Goal: Answer question/provide support

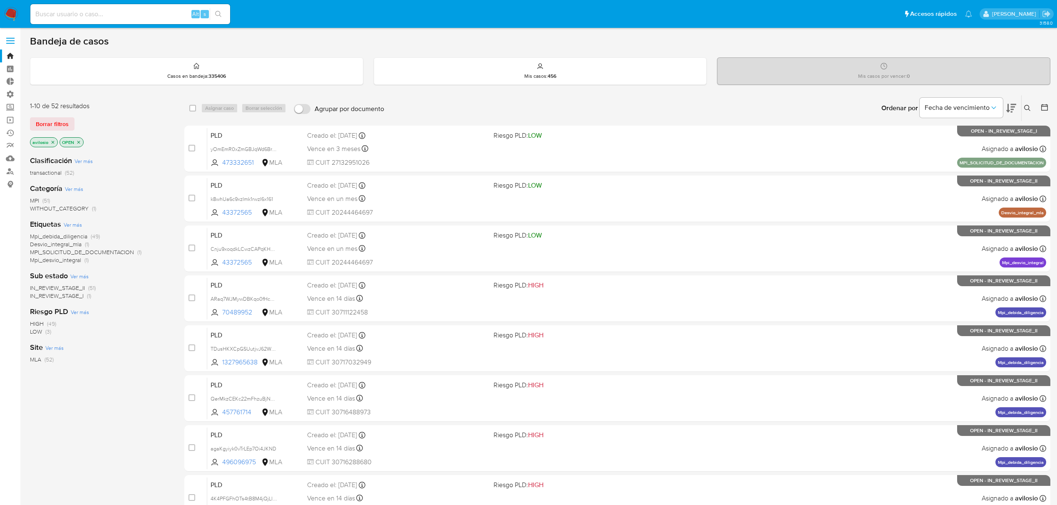
click at [67, 260] on span "Mpi_desvio_integral" at bounding box center [55, 260] width 51 height 8
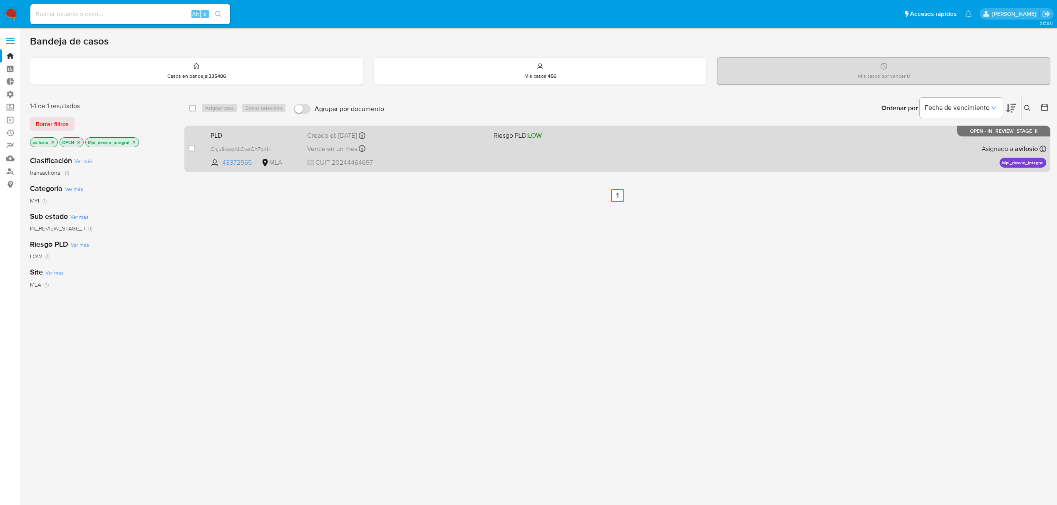
click at [232, 128] on div "PLD Cnju9xoqdkLCwzCAPqKHN6Gf 43372565 MLA Riesgo PLD: LOW Creado el: 12/08/2025…" at bounding box center [626, 149] width 839 height 42
drag, startPoint x: 254, startPoint y: 163, endPoint x: 220, endPoint y: 167, distance: 34.3
click at [220, 167] on div "PLD Cnju9xoqdkLCwzCAPqKHN6Gf 43372565 MLA Riesgo PLD: LOW Creado el: 12/08/2025…" at bounding box center [626, 149] width 839 height 42
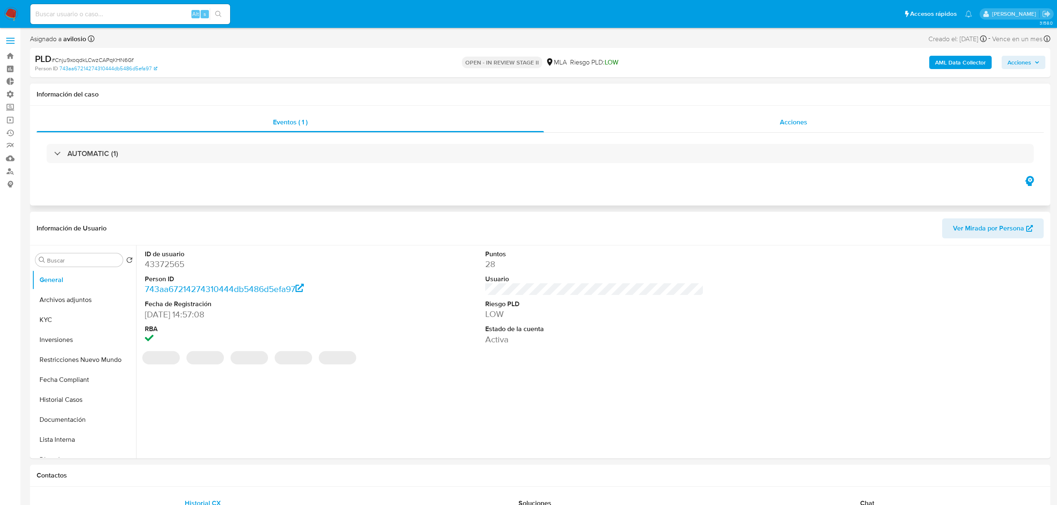
click at [756, 124] on div "Acciones" at bounding box center [794, 122] width 500 height 20
select select "10"
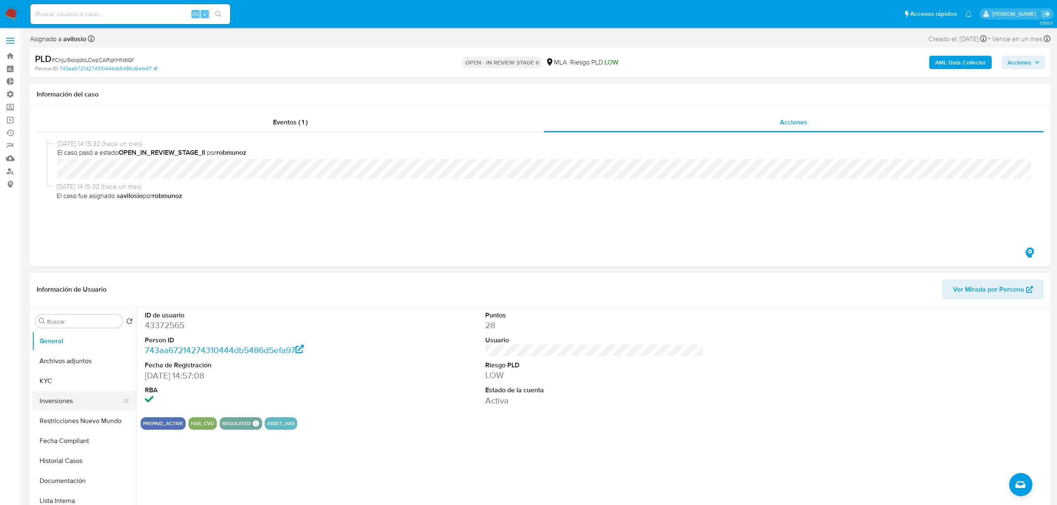
click at [69, 403] on button "Inversiones" at bounding box center [80, 401] width 97 height 20
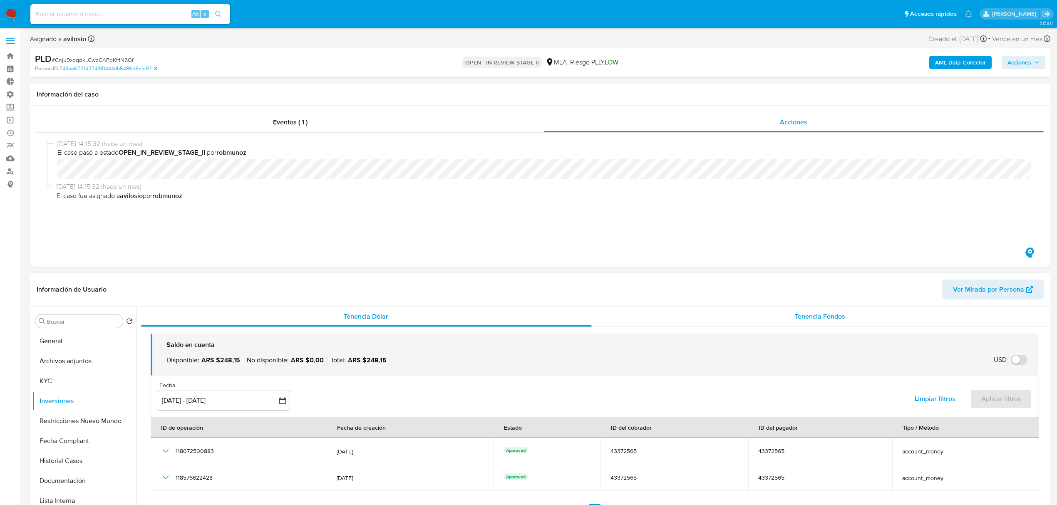
click at [808, 319] on span "Tenencia Fondos" at bounding box center [820, 317] width 50 height 10
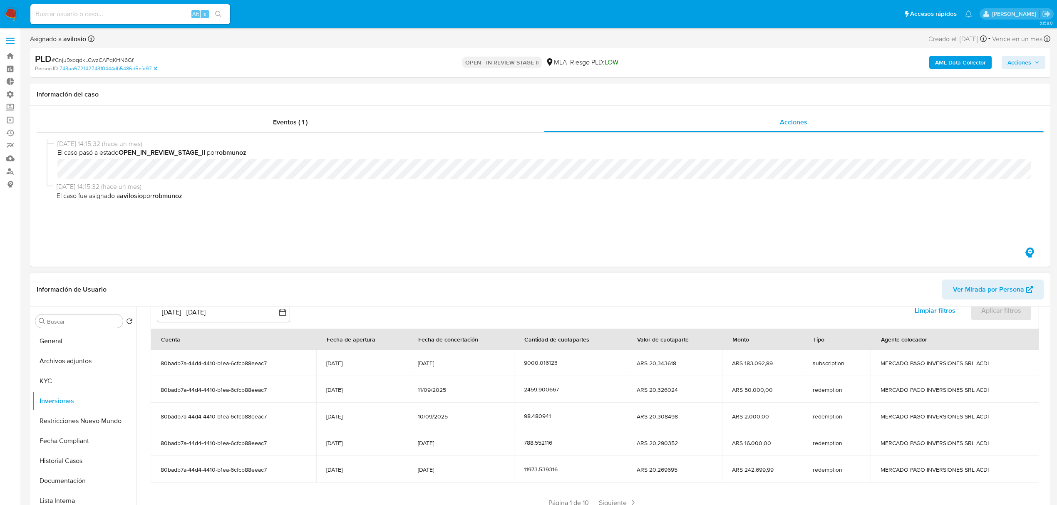
scroll to position [102, 0]
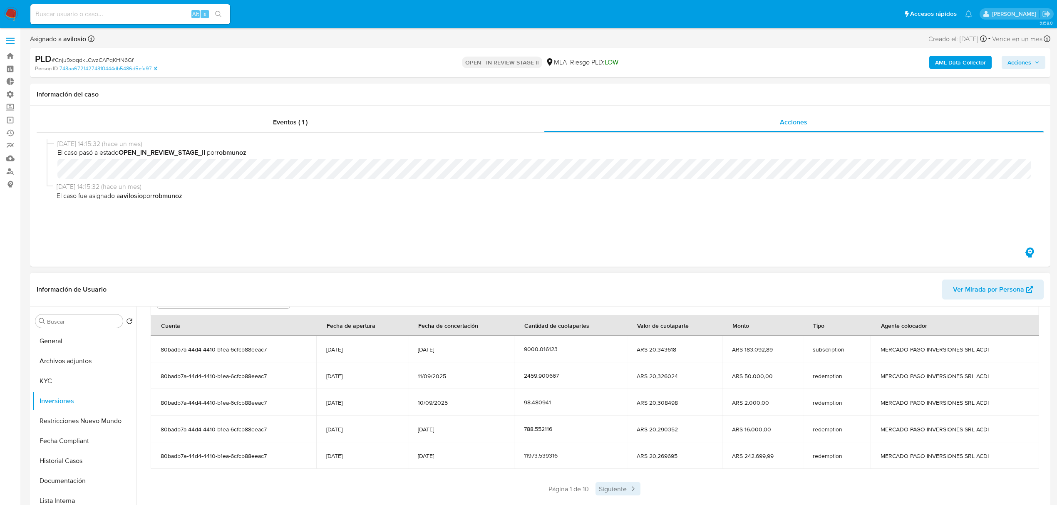
click at [613, 491] on span "Siguiente" at bounding box center [617, 488] width 45 height 13
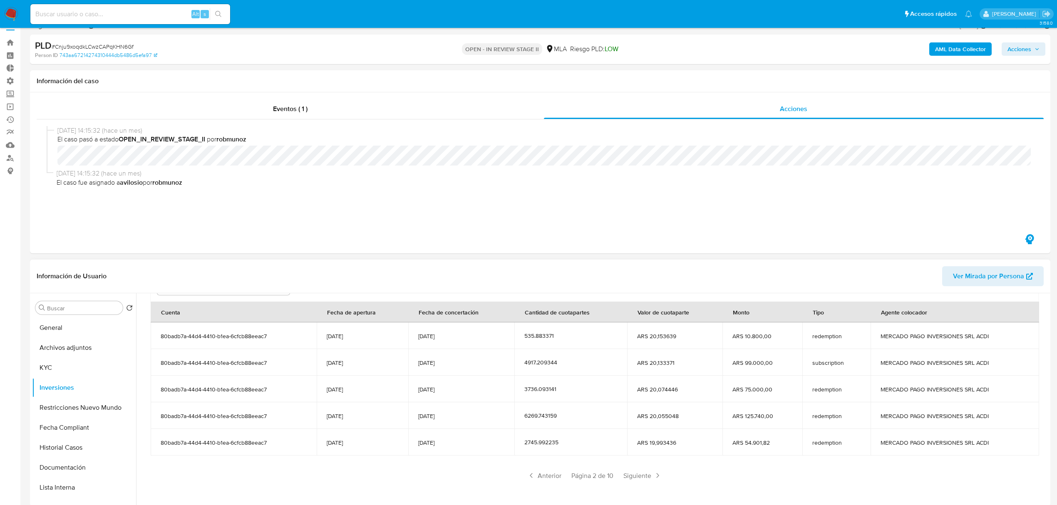
scroll to position [111, 0]
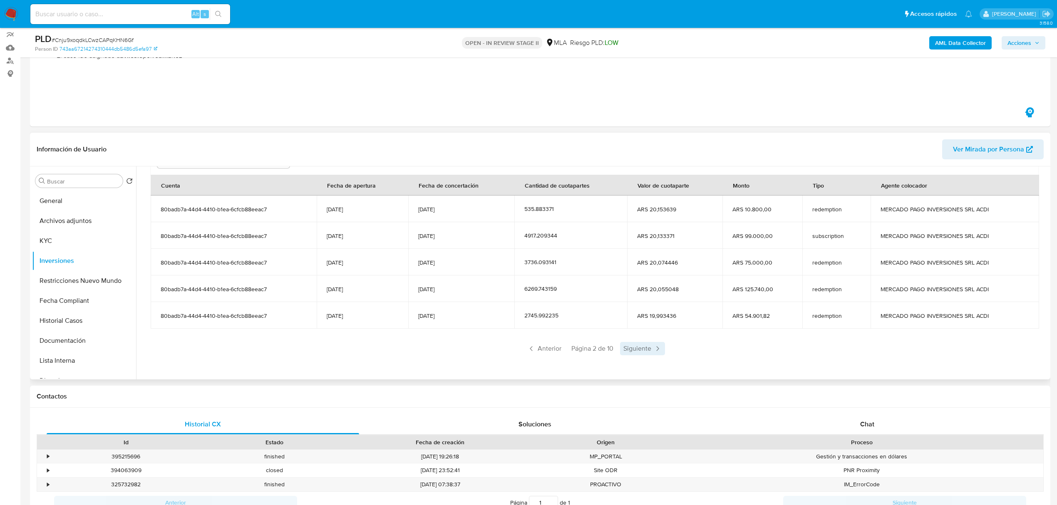
click at [644, 351] on span "Siguiente" at bounding box center [642, 348] width 45 height 13
click at [653, 352] on icon at bounding box center [657, 348] width 8 height 8
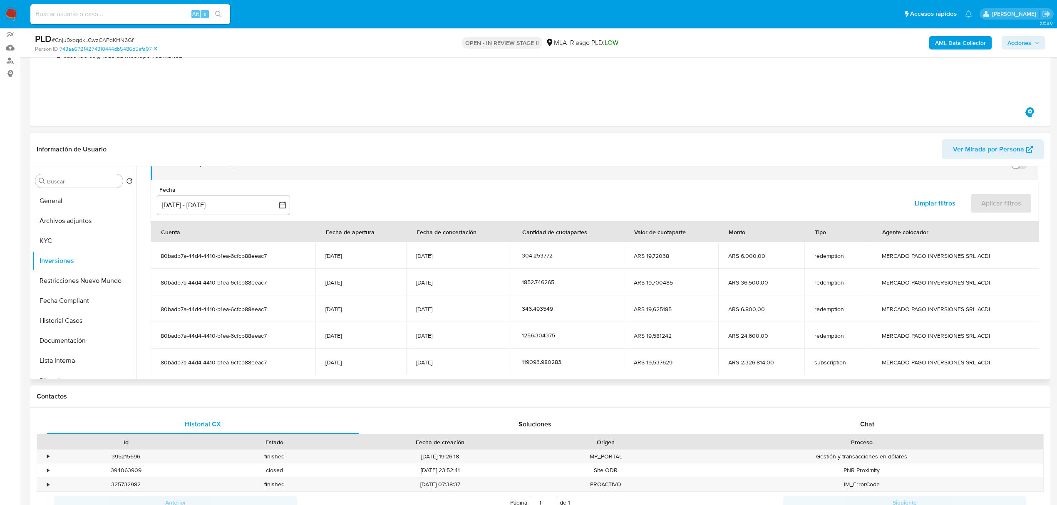
scroll to position [102, 0]
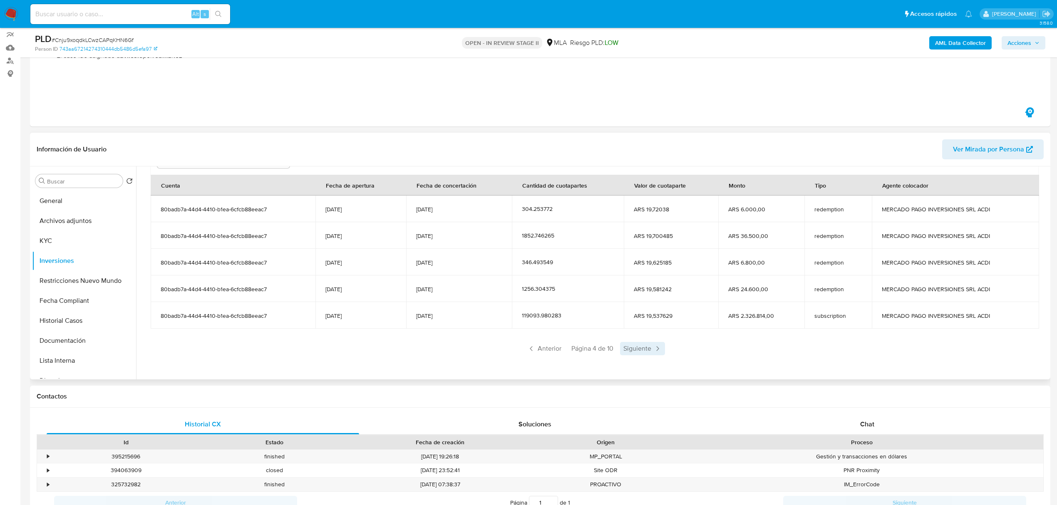
click at [636, 352] on span "Siguiente" at bounding box center [642, 348] width 45 height 13
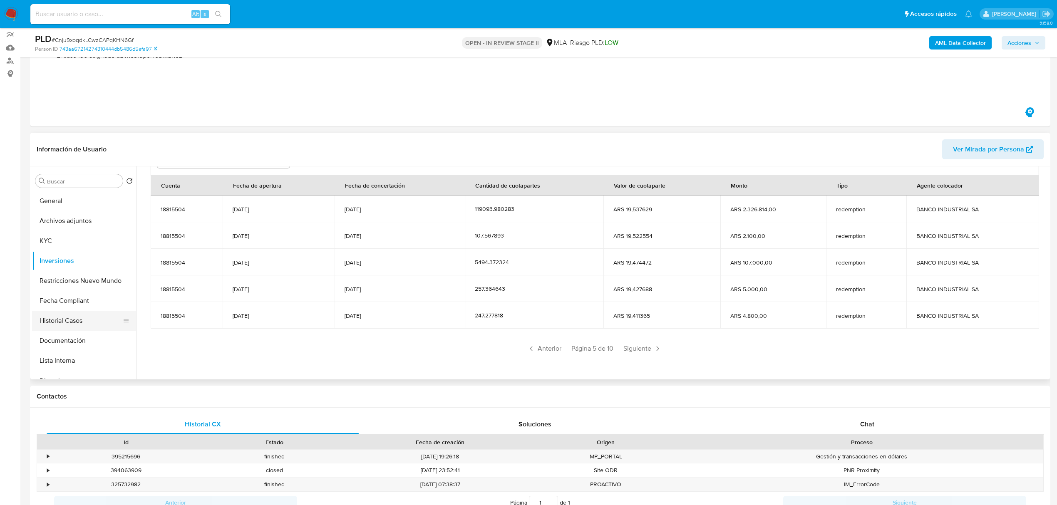
click at [80, 322] on button "Historial Casos" at bounding box center [80, 321] width 97 height 20
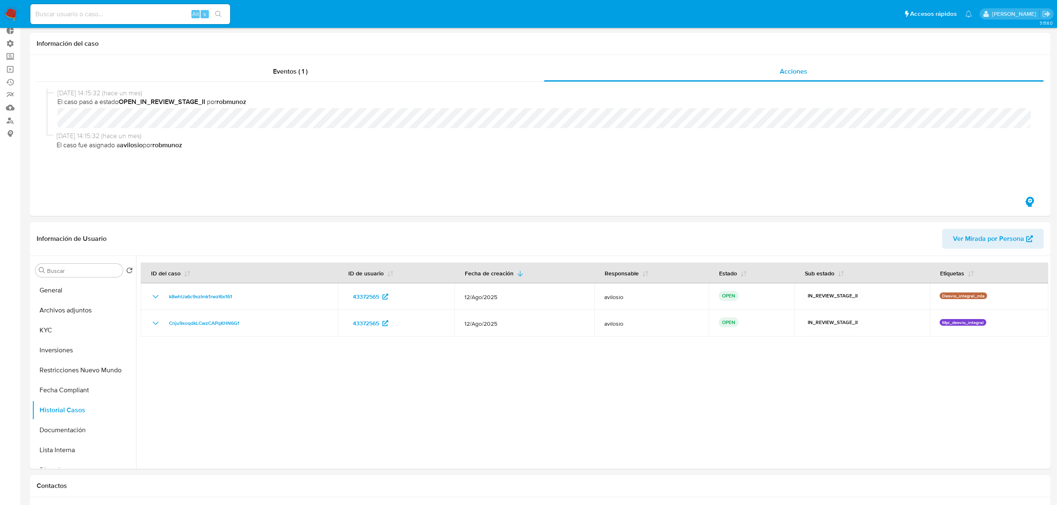
scroll to position [0, 0]
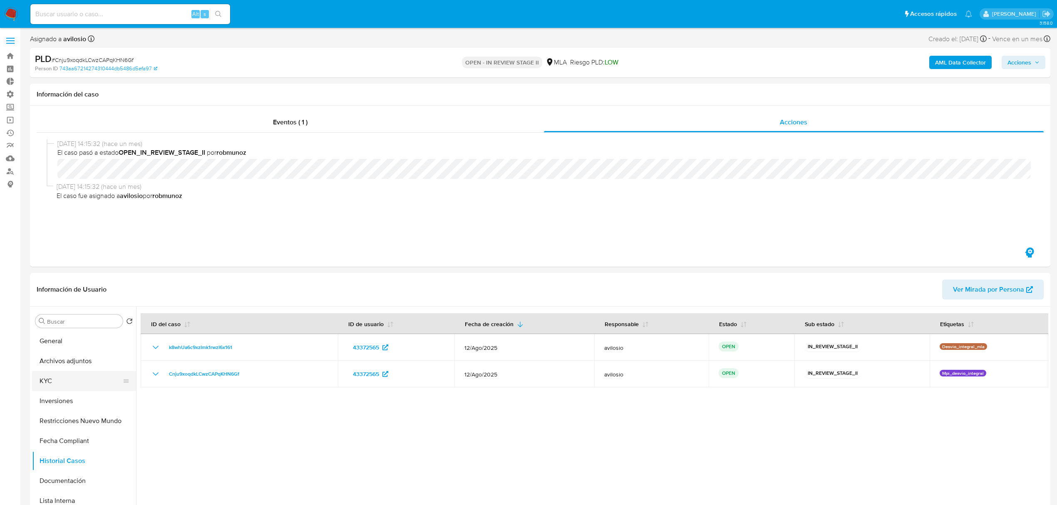
click at [32, 380] on button "KYC" at bounding box center [80, 381] width 97 height 20
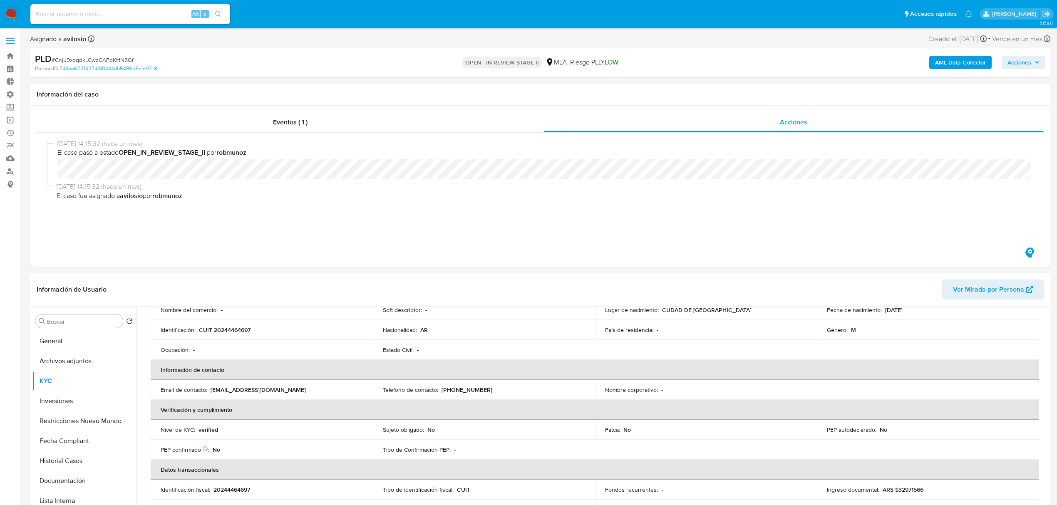
scroll to position [111, 0]
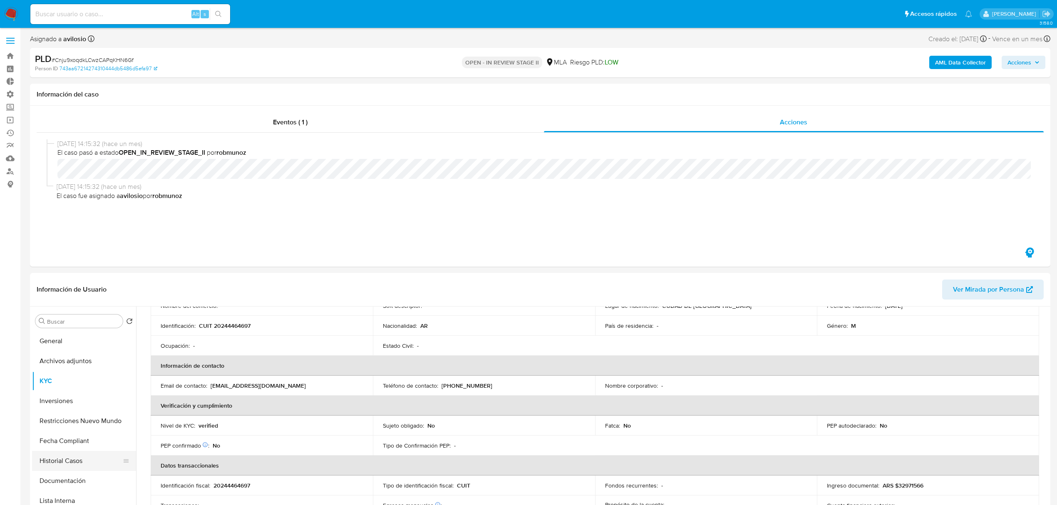
click at [62, 460] on button "Historial Casos" at bounding box center [80, 461] width 97 height 20
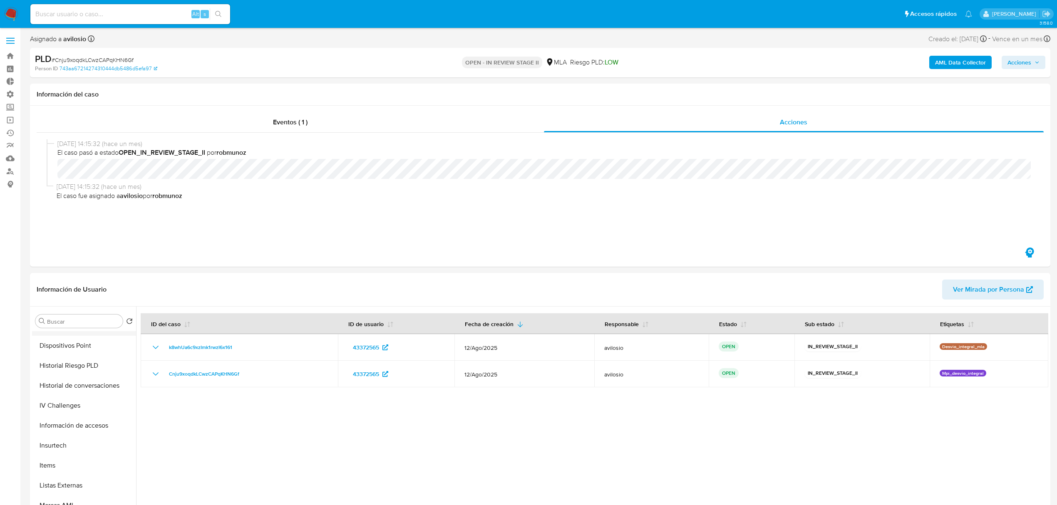
scroll to position [336, 0]
click at [64, 325] on div "Buscar" at bounding box center [78, 320] width 87 height 13
click at [66, 321] on input "Buscar" at bounding box center [83, 321] width 72 height 7
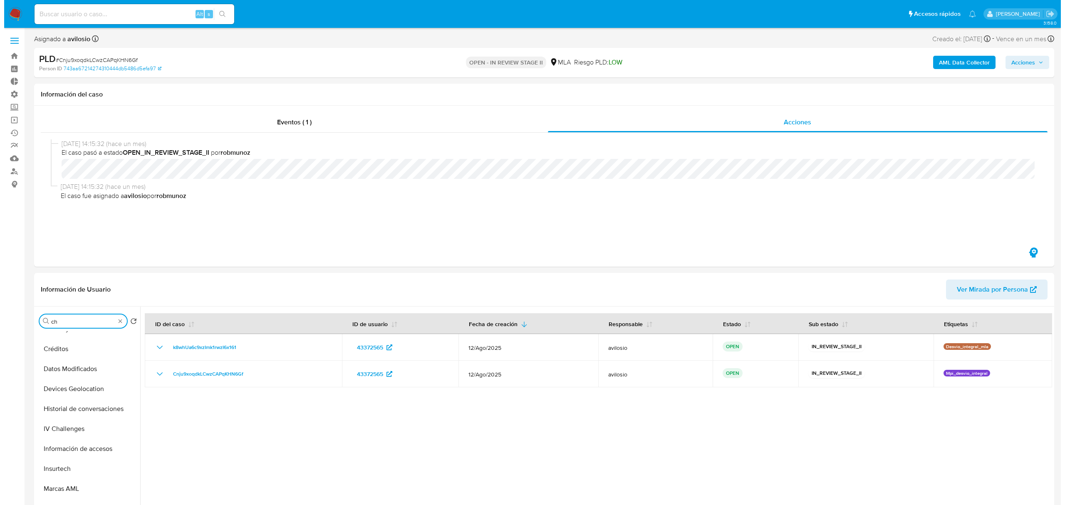
scroll to position [0, 0]
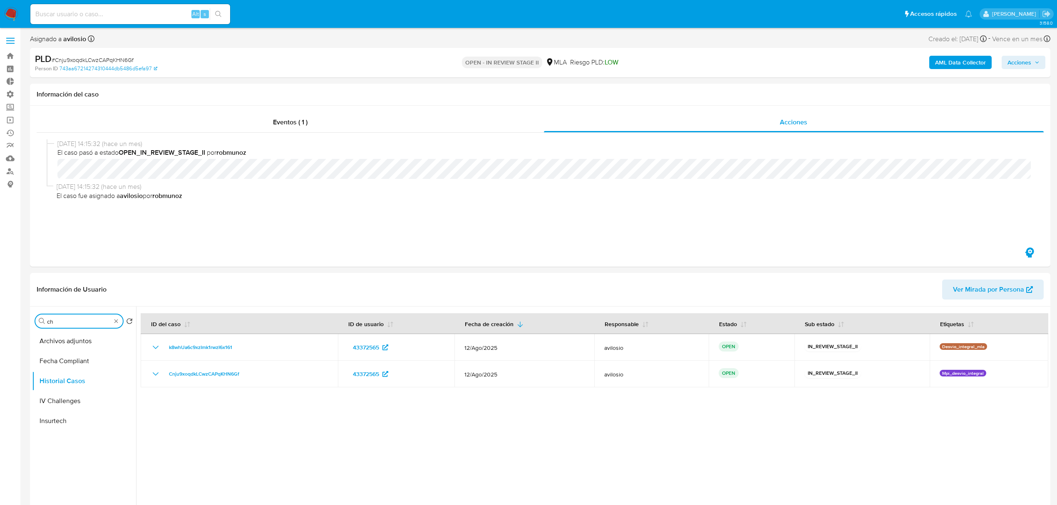
type input "c"
type input "conv"
click at [63, 365] on button "Historial de conversaciones" at bounding box center [80, 361] width 97 height 20
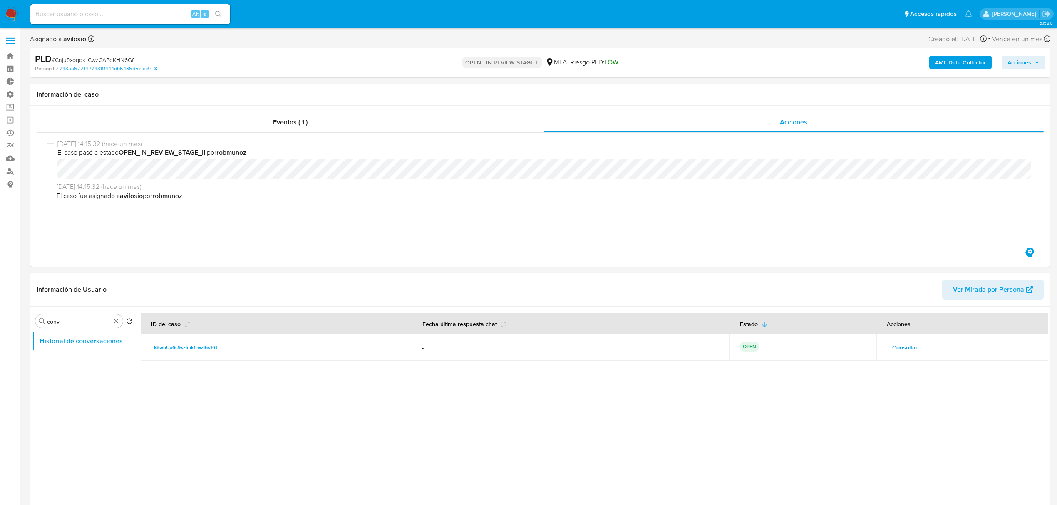
click at [911, 350] on span "Consultar" at bounding box center [904, 348] width 25 height 12
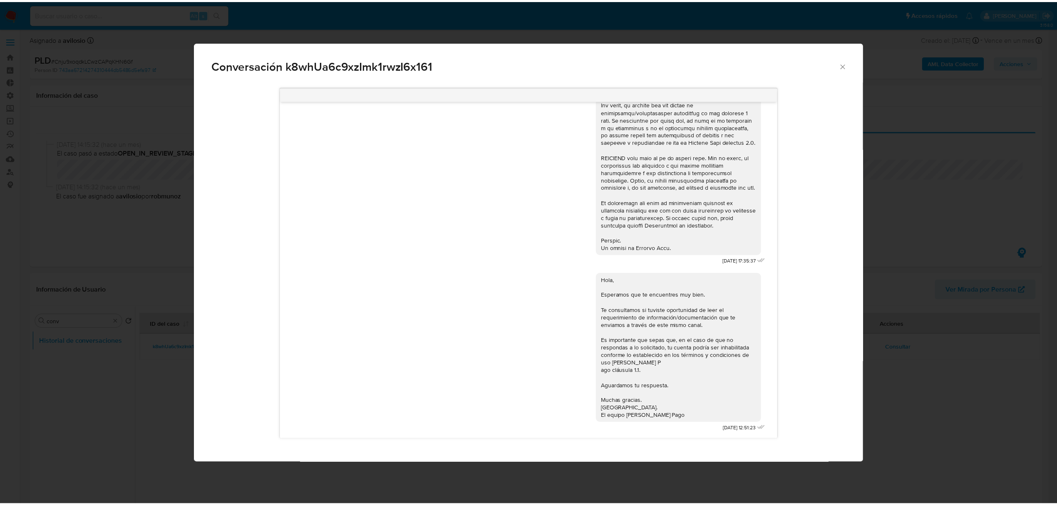
scroll to position [316, 0]
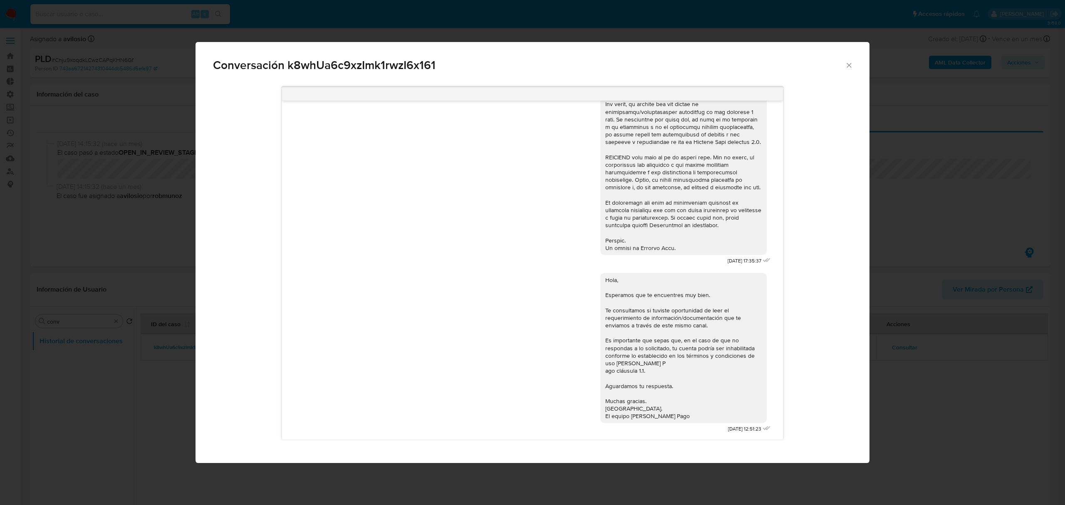
click at [847, 66] on icon "Cerrar" at bounding box center [849, 65] width 5 height 5
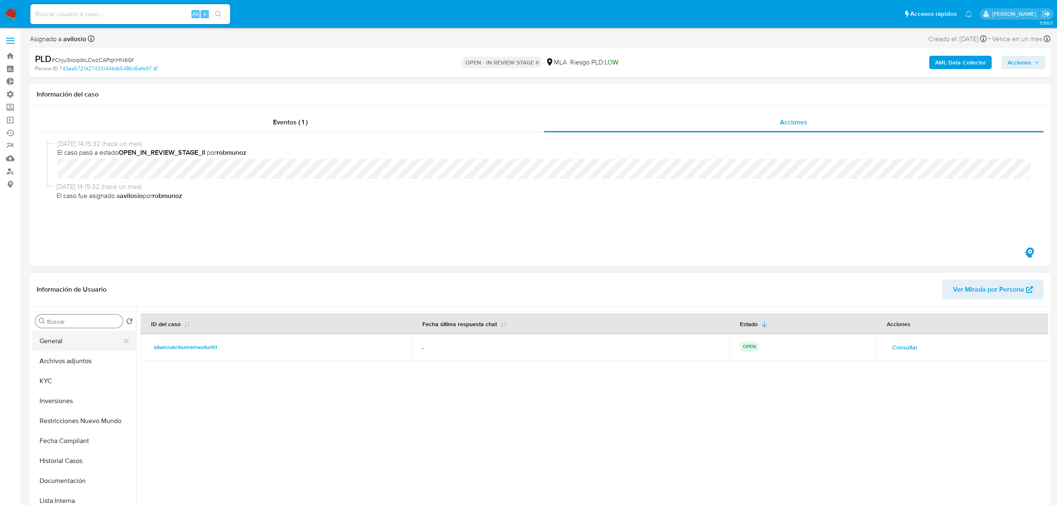
drag, startPoint x: 72, startPoint y: 343, endPoint x: 75, endPoint y: 339, distance: 5.6
click at [72, 342] on button "General" at bounding box center [80, 341] width 97 height 20
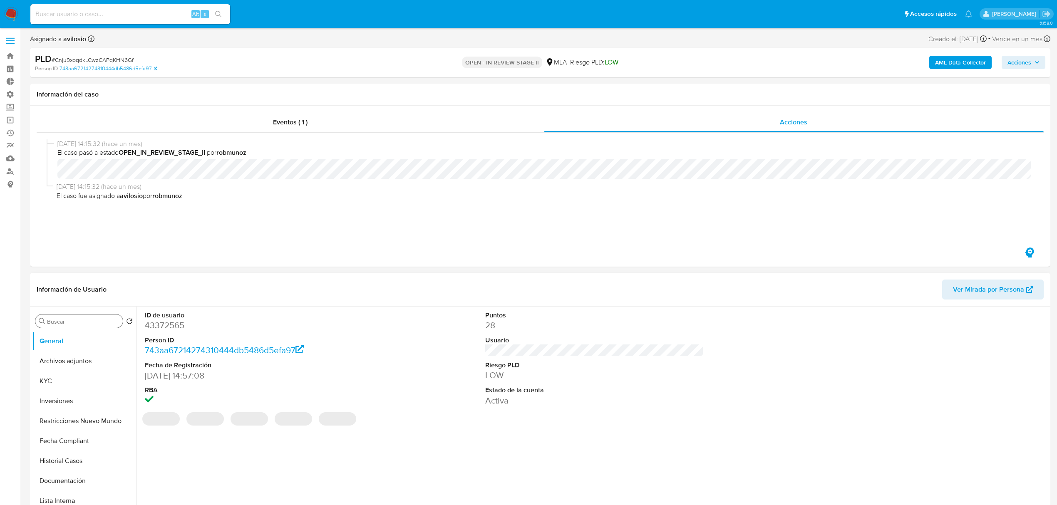
click at [162, 321] on dd "43372565" at bounding box center [254, 325] width 218 height 12
copy dd "43372565"
click at [167, 324] on dd "43372565" at bounding box center [254, 325] width 218 height 12
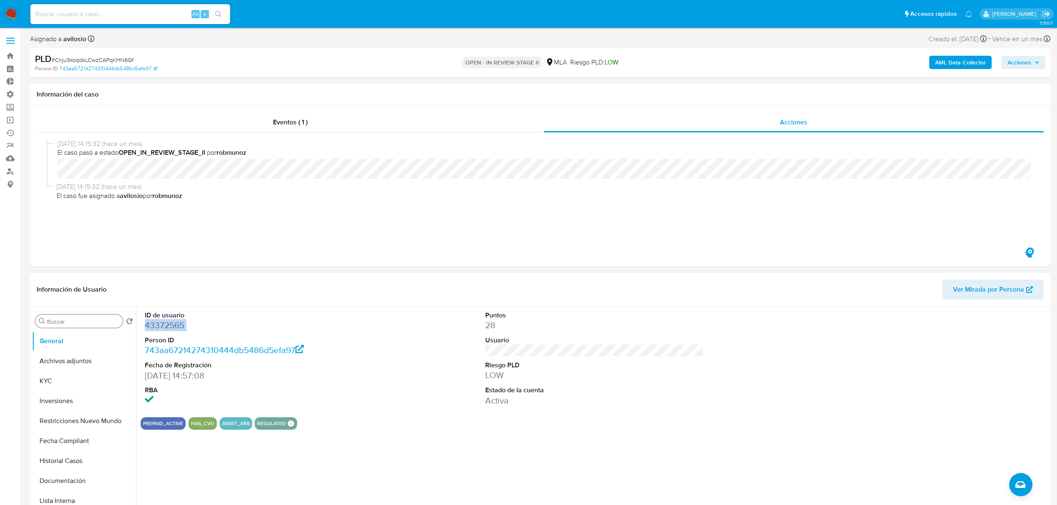
click at [167, 324] on dd "43372565" at bounding box center [254, 325] width 218 height 12
copy dd "43372565"
click at [48, 383] on button "KYC" at bounding box center [80, 381] width 97 height 20
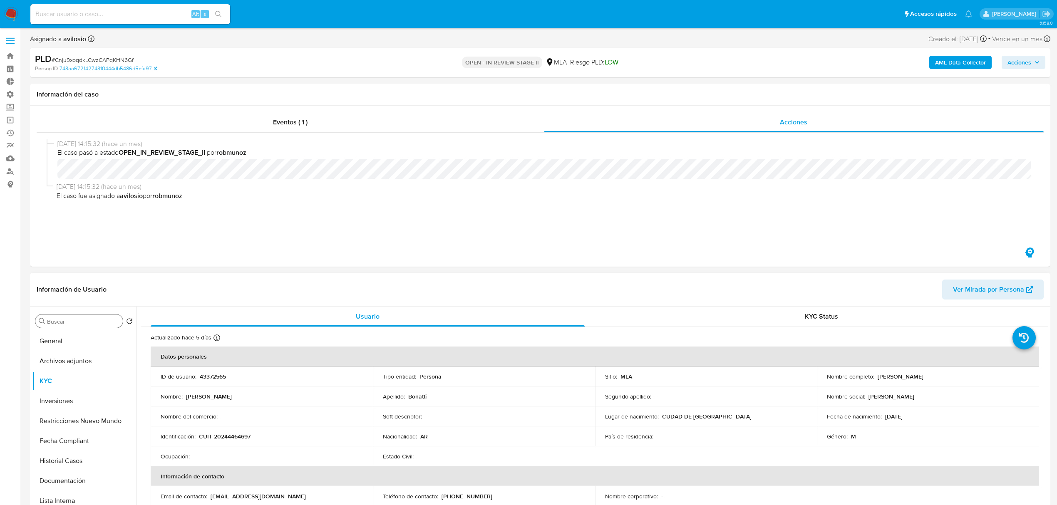
click at [909, 376] on p "[PERSON_NAME]" at bounding box center [900, 376] width 46 height 7
click at [944, 377] on div "Nombre completo : Daniel Omar Bonatti" at bounding box center [928, 376] width 202 height 7
click at [943, 378] on div "Nombre completo : Daniel Omar Bonatti" at bounding box center [928, 376] width 202 height 7
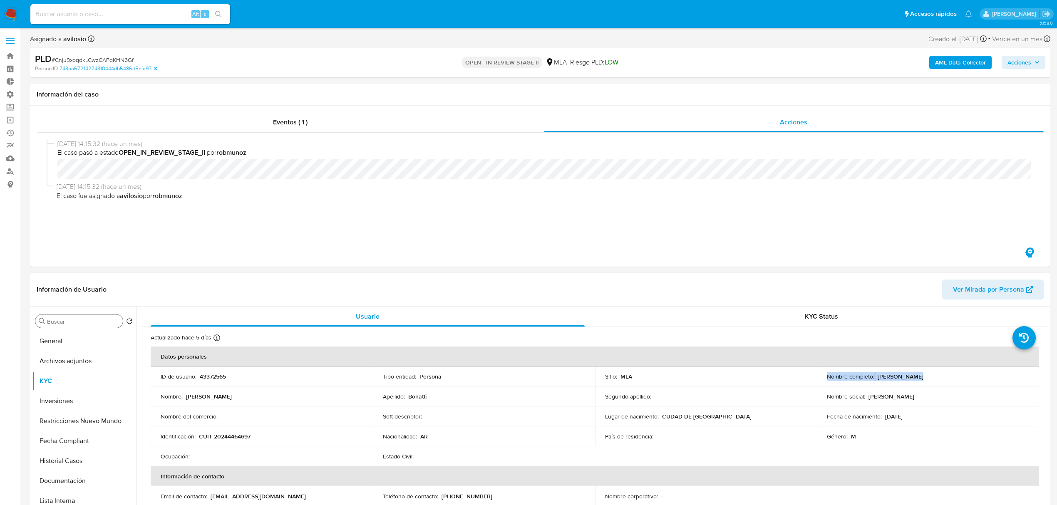
click at [943, 373] on div "Nombre completo : Daniel Omar Bonatti" at bounding box center [928, 376] width 202 height 7
click at [937, 378] on div "Nombre completo : Daniel Omar Bonatti" at bounding box center [928, 376] width 202 height 7
drag, startPoint x: 938, startPoint y: 375, endPoint x: 874, endPoint y: 380, distance: 63.4
click at [874, 380] on td "Nombre completo : Daniel Omar Bonatti" at bounding box center [928, 376] width 222 height 20
copy p "[PERSON_NAME]"
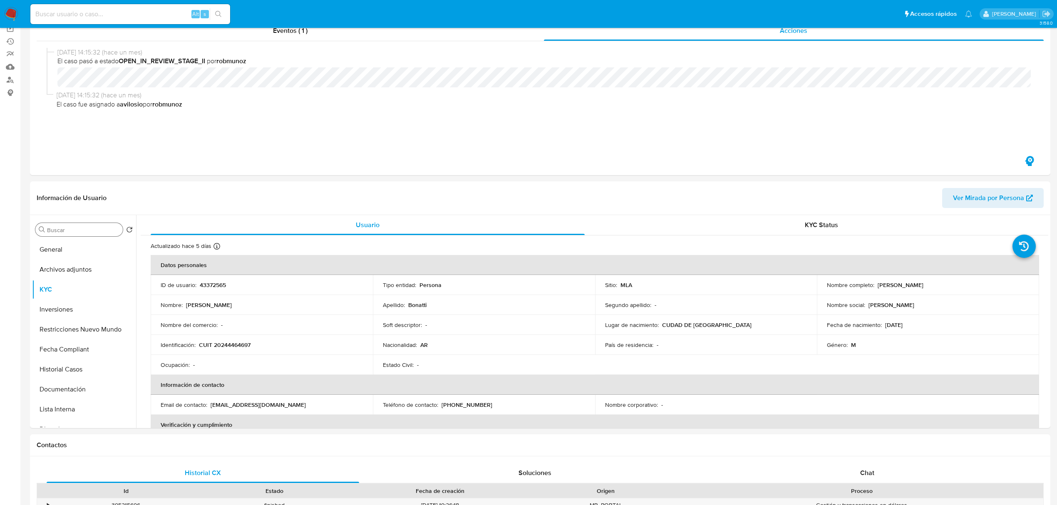
scroll to position [0, 0]
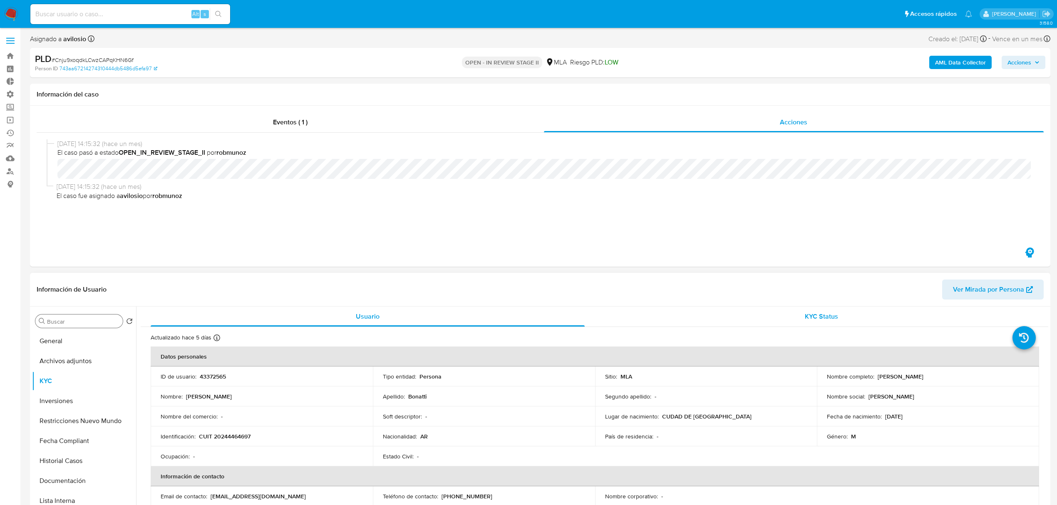
click at [822, 325] on div "KYC Status" at bounding box center [821, 317] width 434 height 20
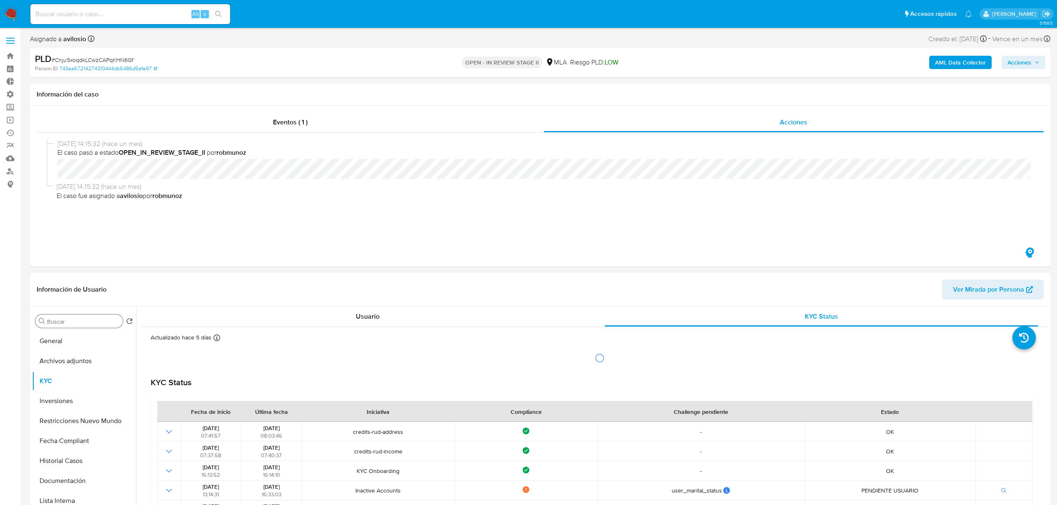
click at [1020, 65] on span "Acciones" at bounding box center [1019, 62] width 24 height 13
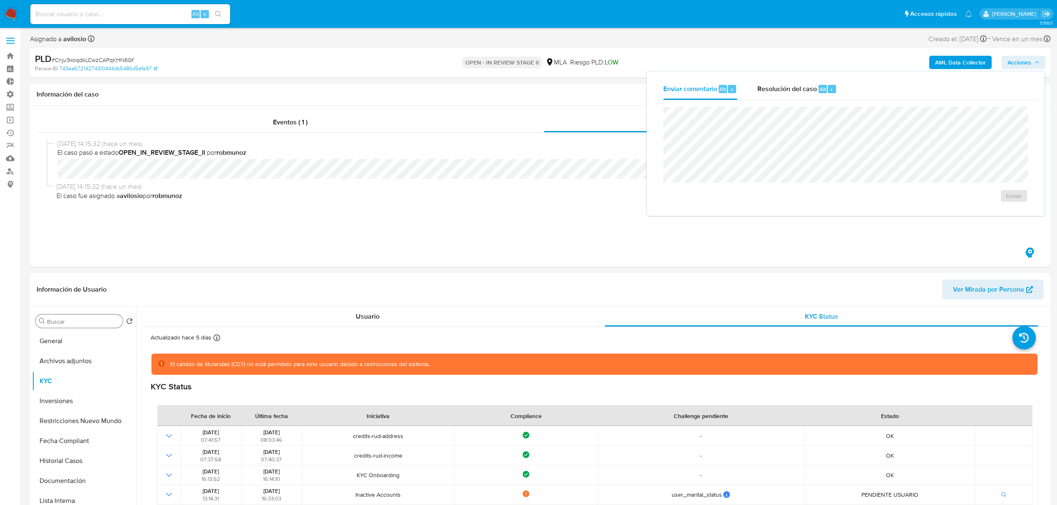
click at [1022, 65] on span "Acciones" at bounding box center [1019, 62] width 24 height 13
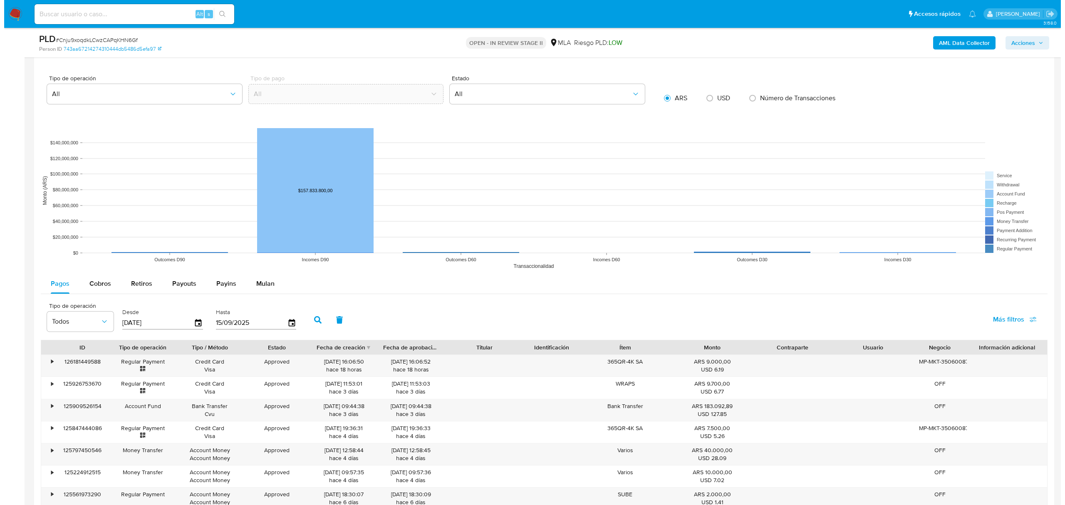
scroll to position [333, 0]
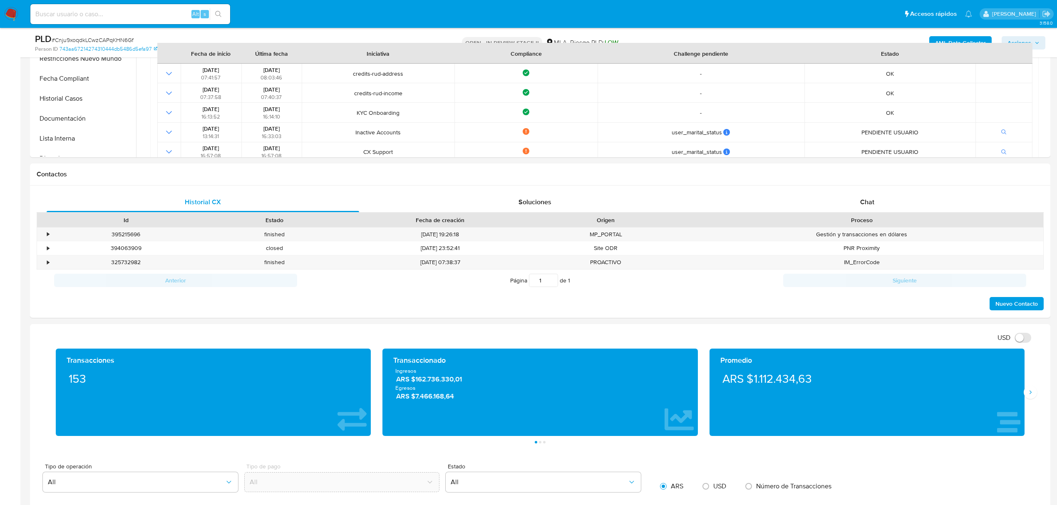
click at [961, 38] on b "AML Data Collector" at bounding box center [960, 42] width 51 height 13
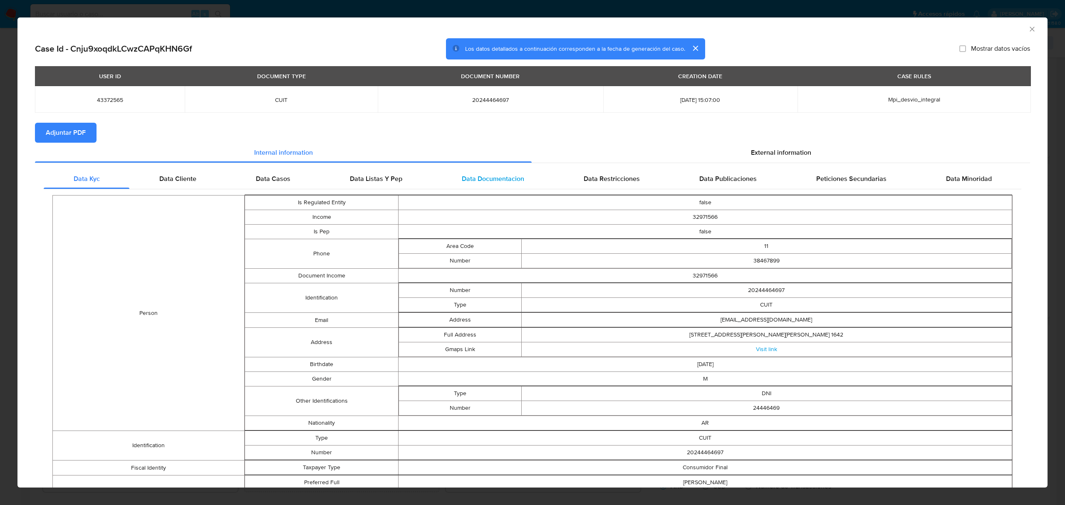
click at [481, 175] on span "Data Documentacion" at bounding box center [493, 179] width 62 height 10
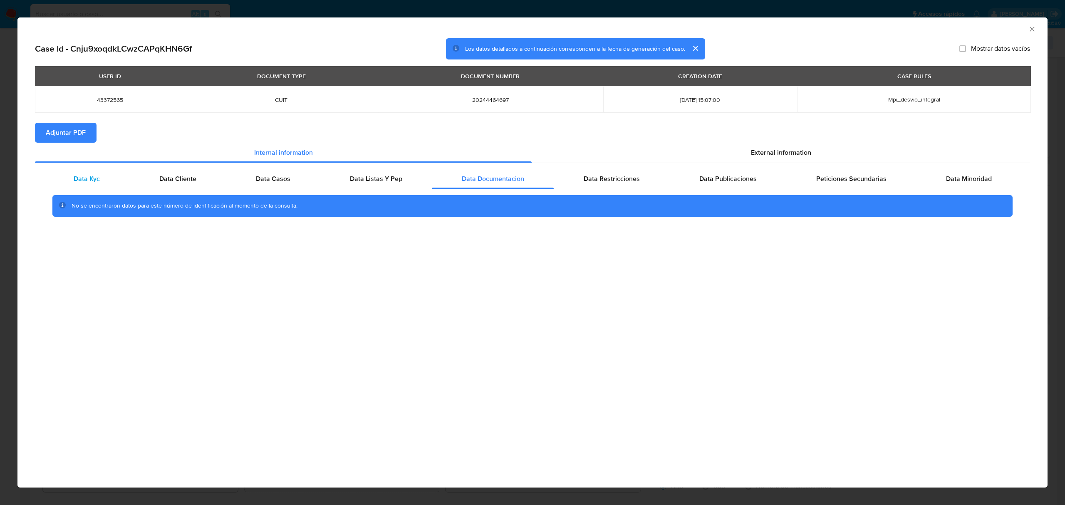
click at [80, 186] on div "Data Kyc" at bounding box center [87, 179] width 86 height 20
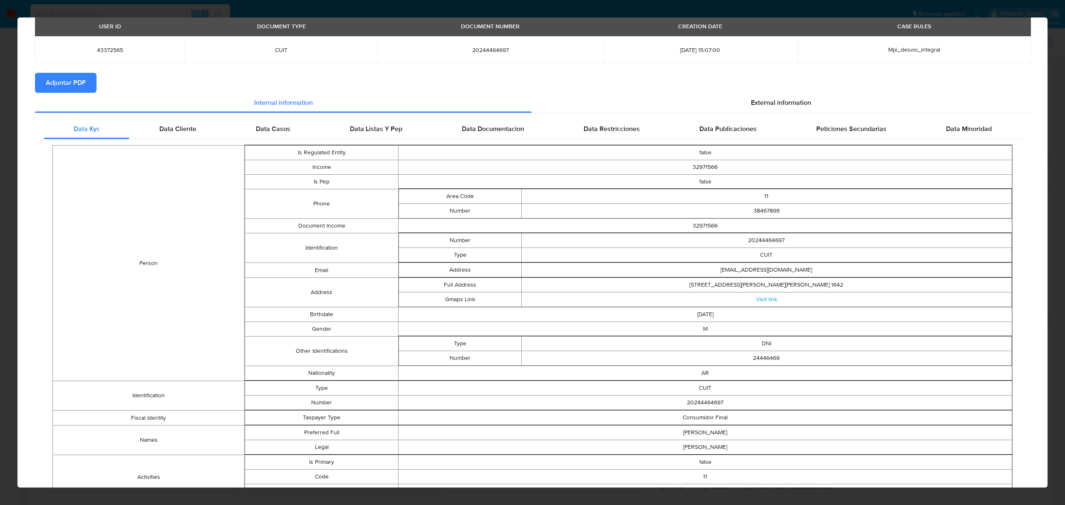
scroll to position [0, 0]
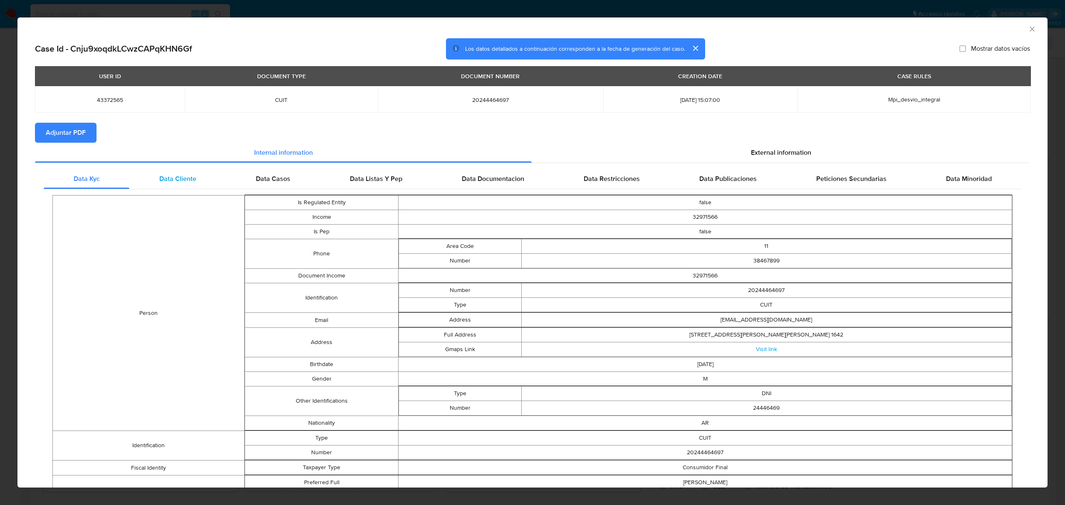
click at [173, 183] on span "Data Cliente" at bounding box center [177, 179] width 37 height 10
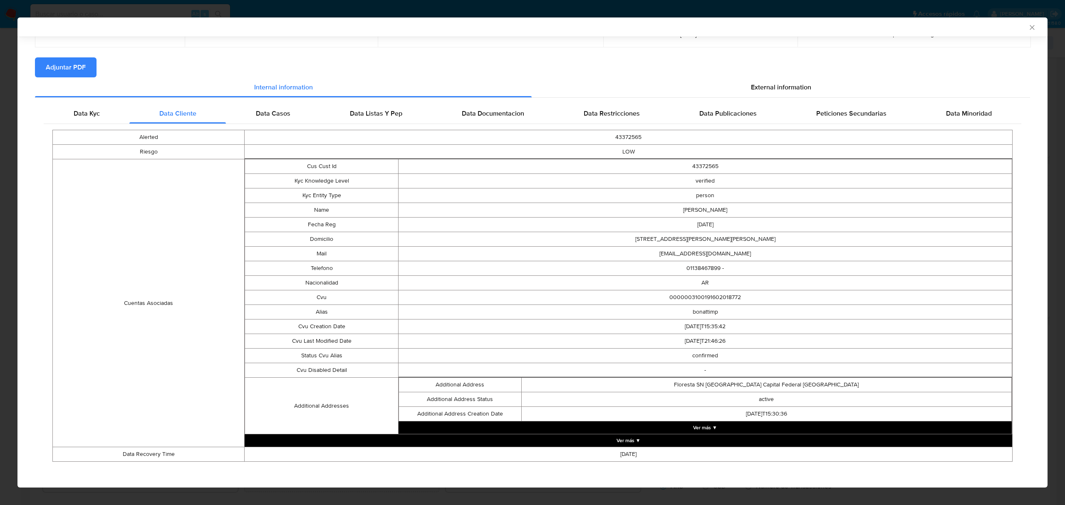
scroll to position [67, 0]
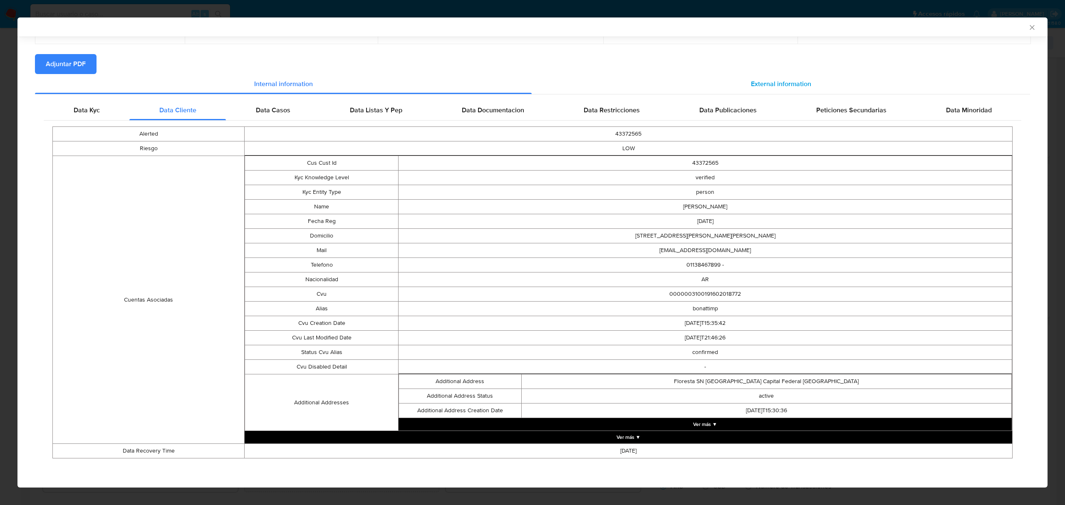
click at [773, 82] on span "External information" at bounding box center [781, 84] width 60 height 10
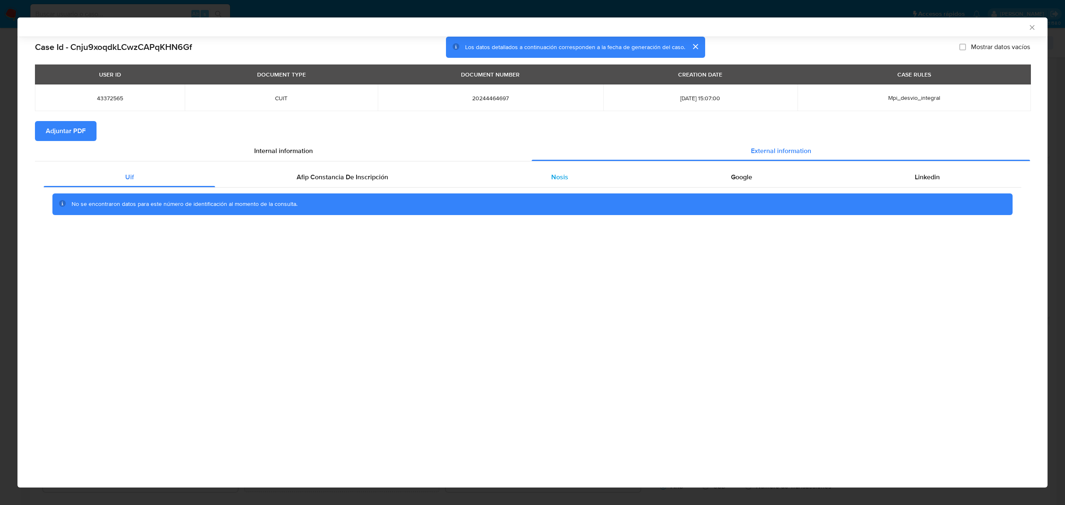
click at [589, 178] on div "Nosis" at bounding box center [560, 177] width 180 height 20
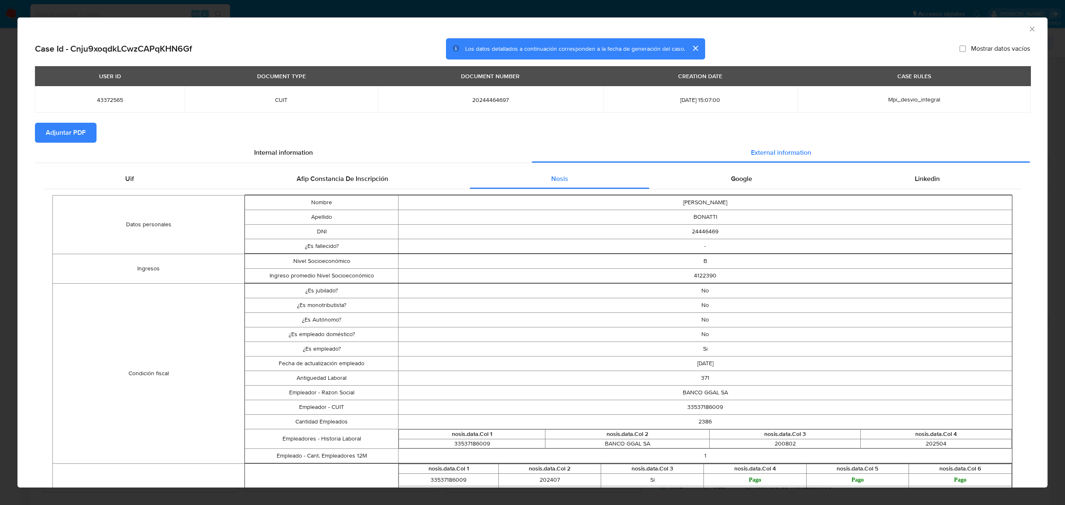
scroll to position [54, 0]
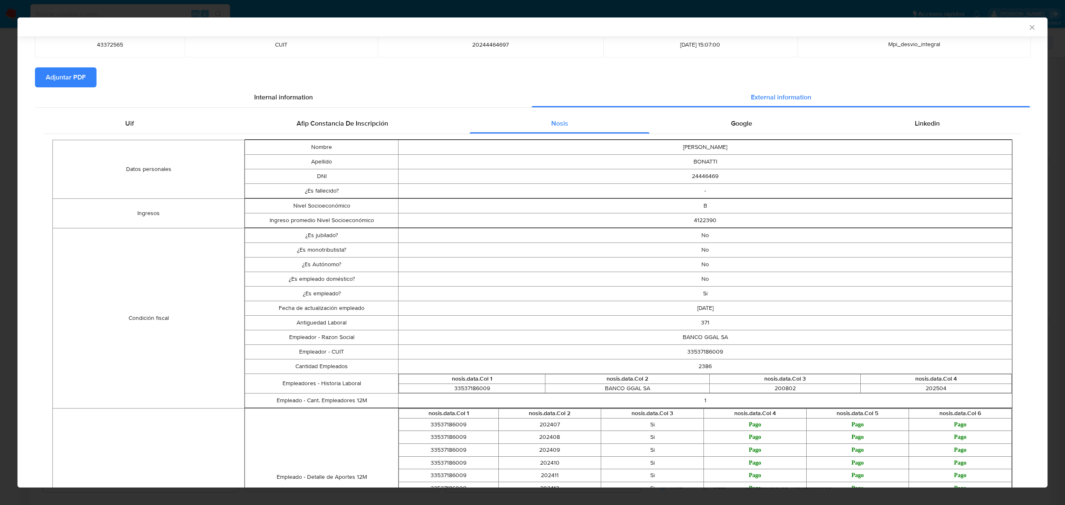
click at [736, 125] on span "Google" at bounding box center [741, 124] width 21 height 10
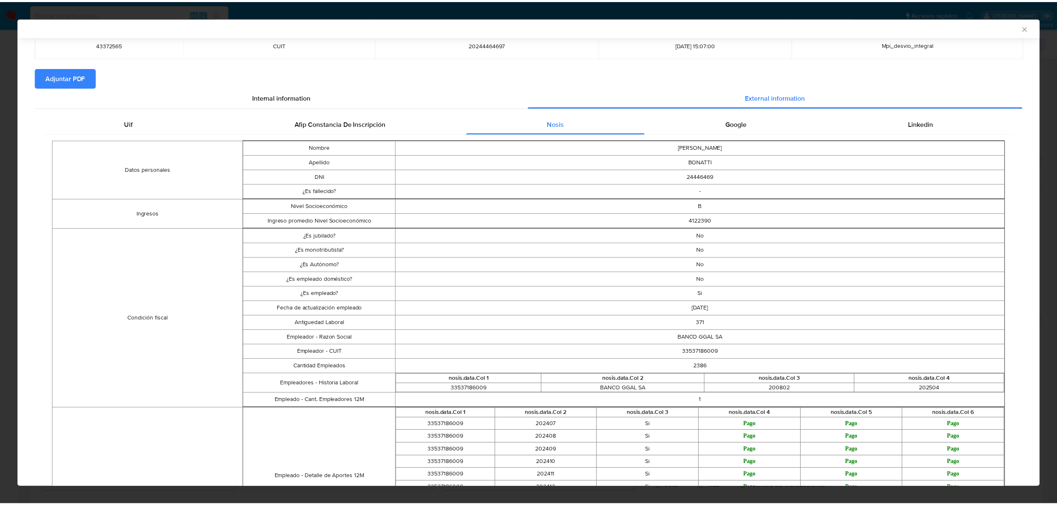
scroll to position [0, 0]
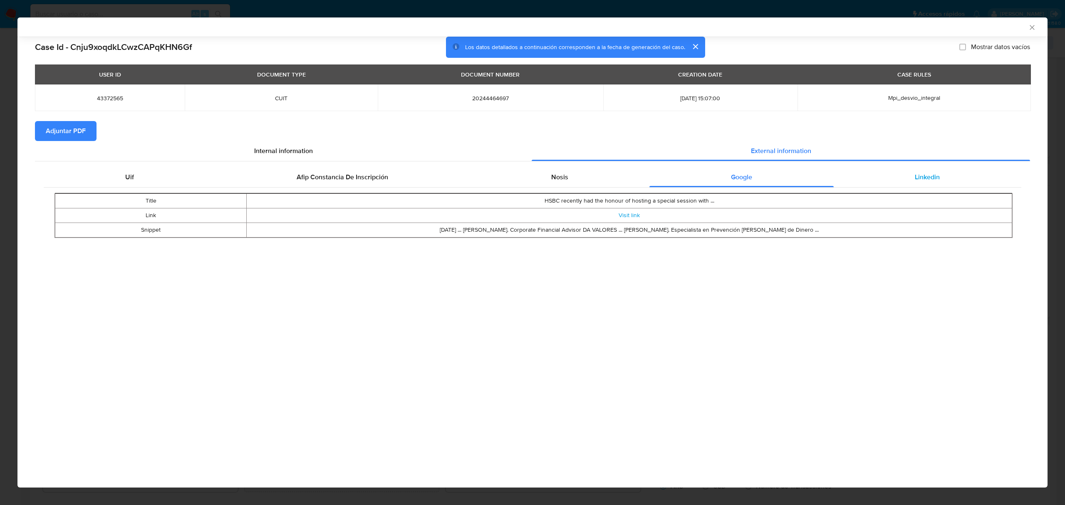
click at [934, 176] on span "Linkedin" at bounding box center [927, 177] width 25 height 10
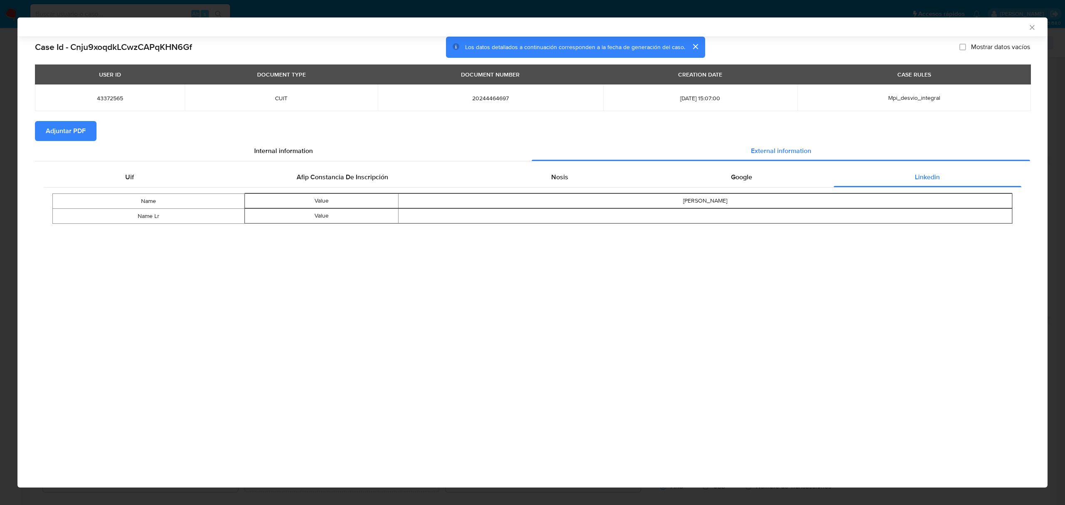
click at [1030, 24] on icon "Cerrar ventana" at bounding box center [1032, 27] width 8 height 8
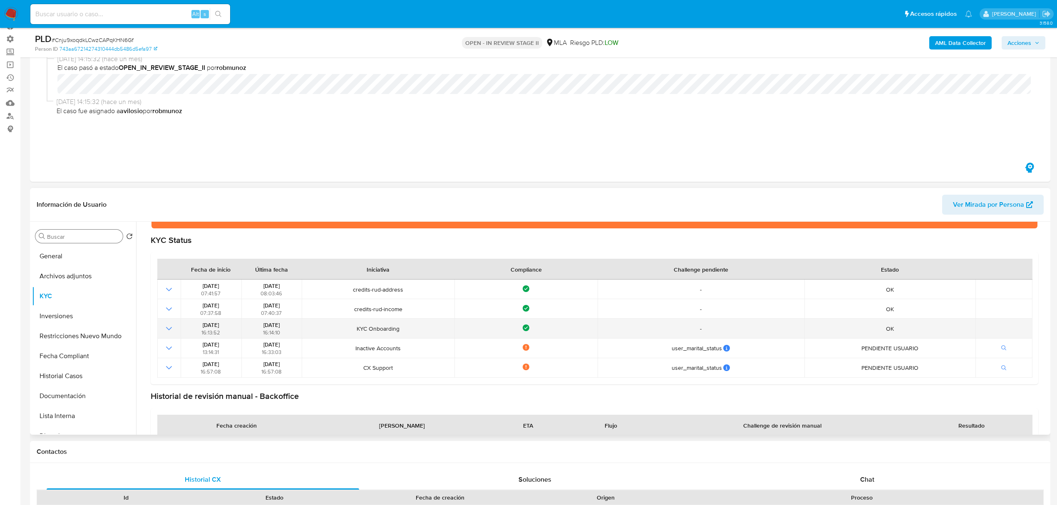
scroll to position [95, 0]
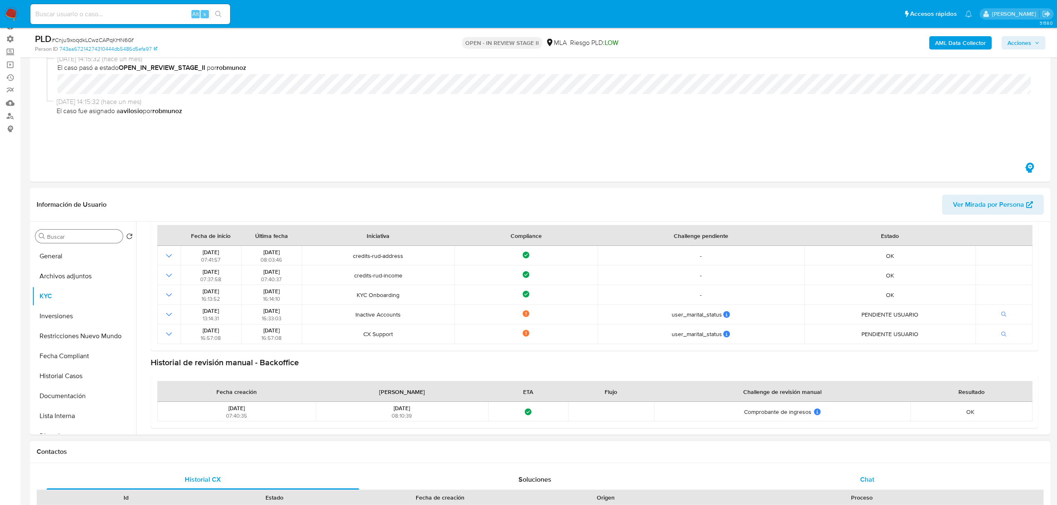
click at [865, 479] on span "Chat" at bounding box center [867, 480] width 14 height 10
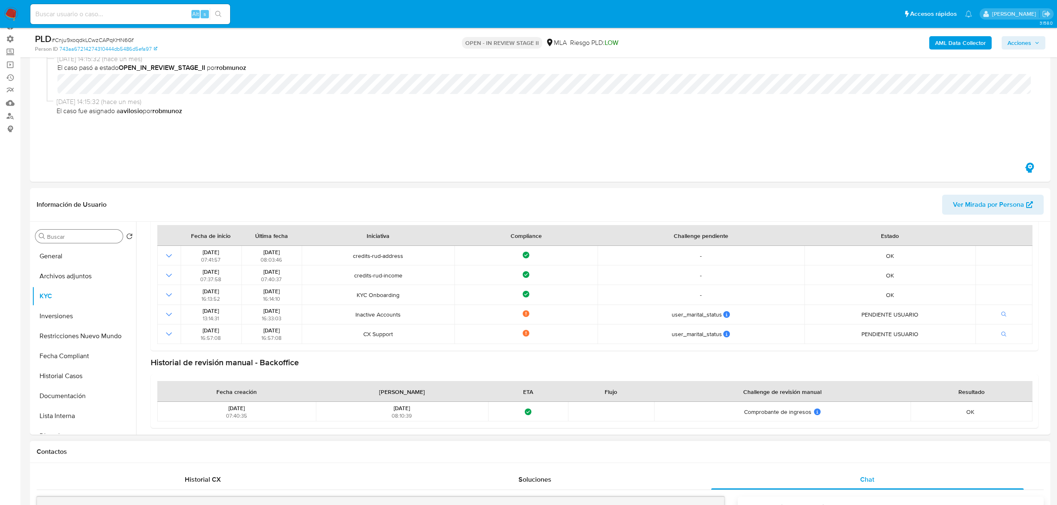
scroll to position [388, 0]
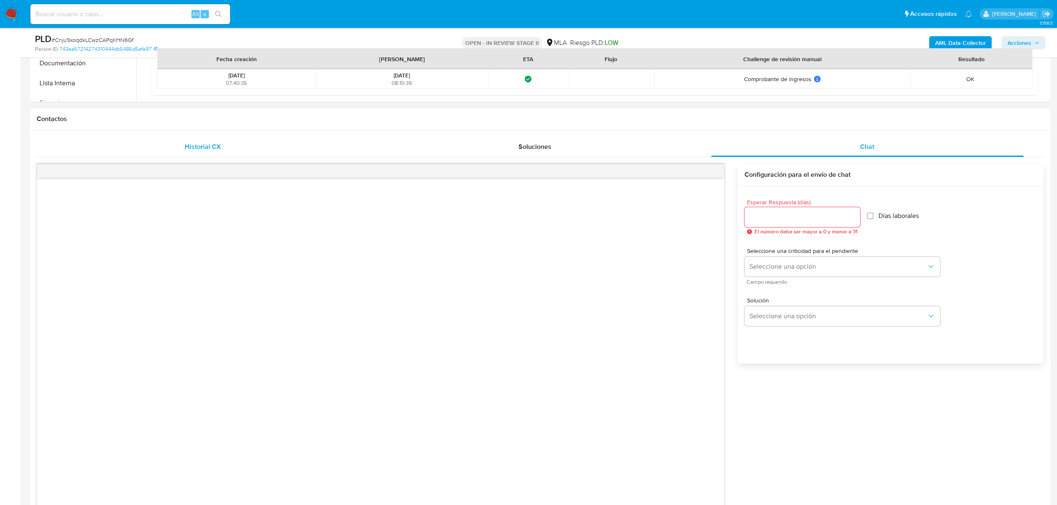
click at [215, 149] on span "Historial CX" at bounding box center [203, 147] width 36 height 10
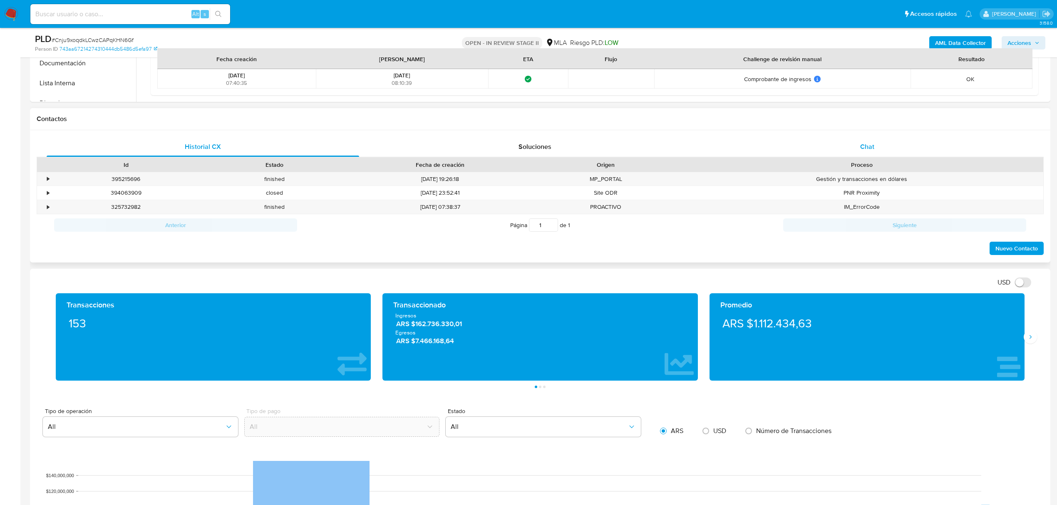
click at [906, 144] on div "Chat" at bounding box center [867, 147] width 312 height 20
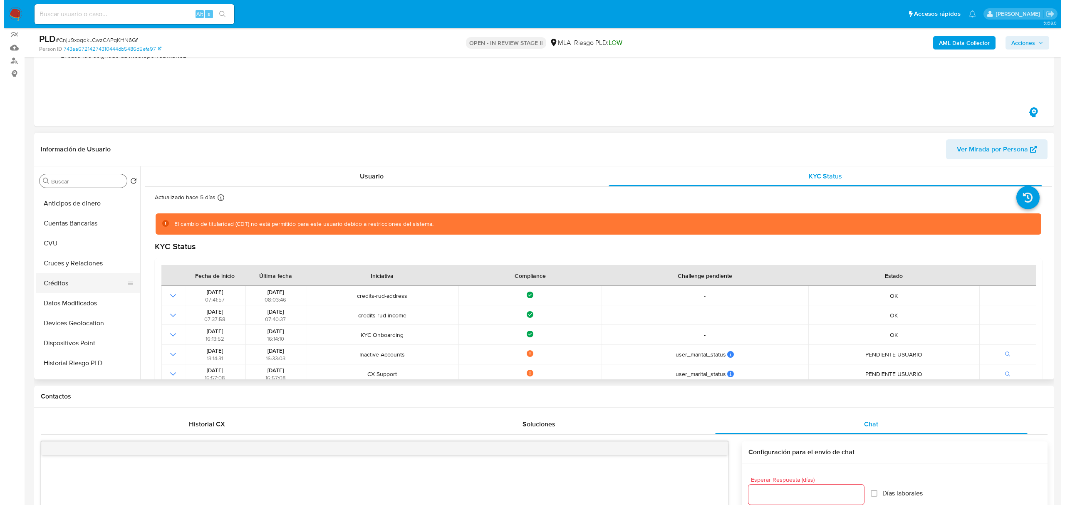
scroll to position [222, 0]
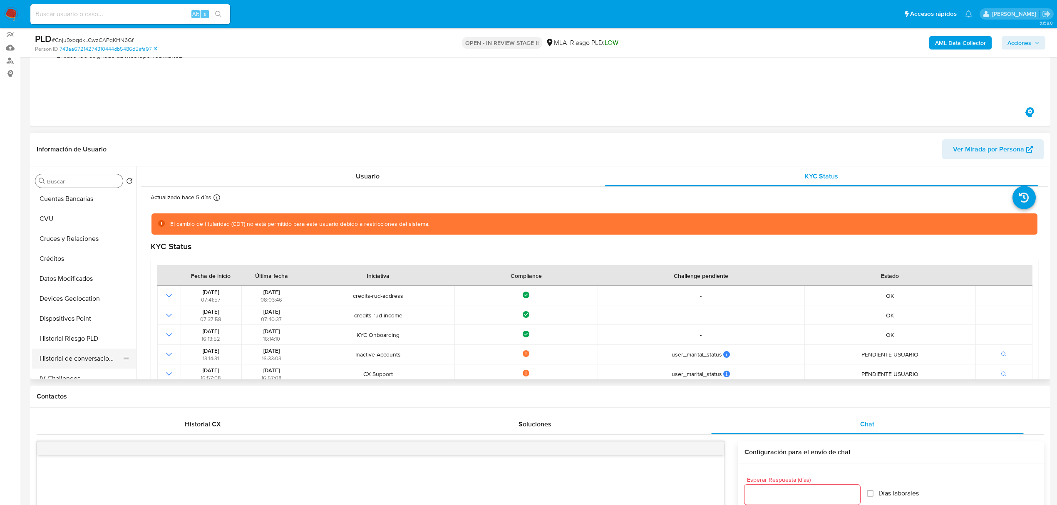
click at [69, 357] on button "Historial de conversaciones" at bounding box center [80, 359] width 97 height 20
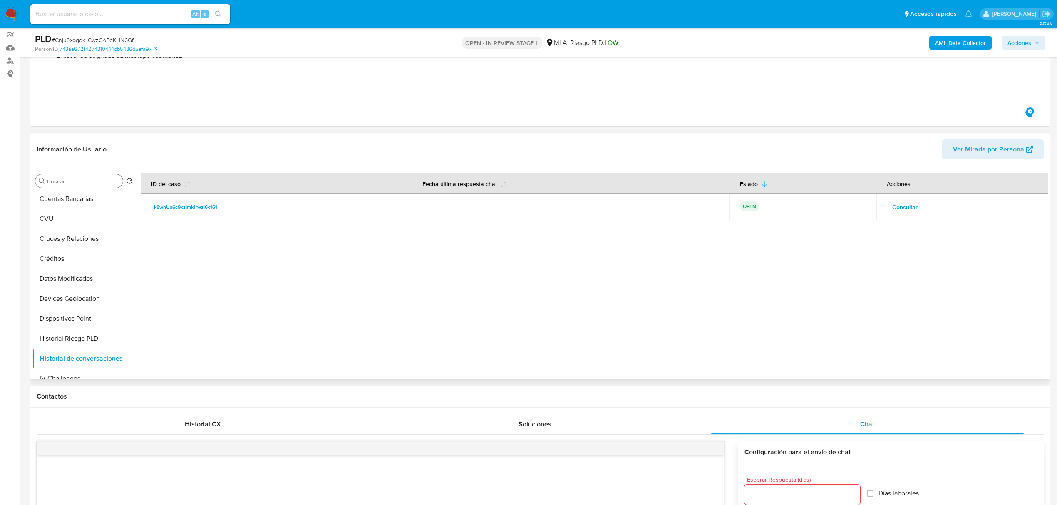
click at [915, 209] on button "Consultar" at bounding box center [904, 207] width 37 height 13
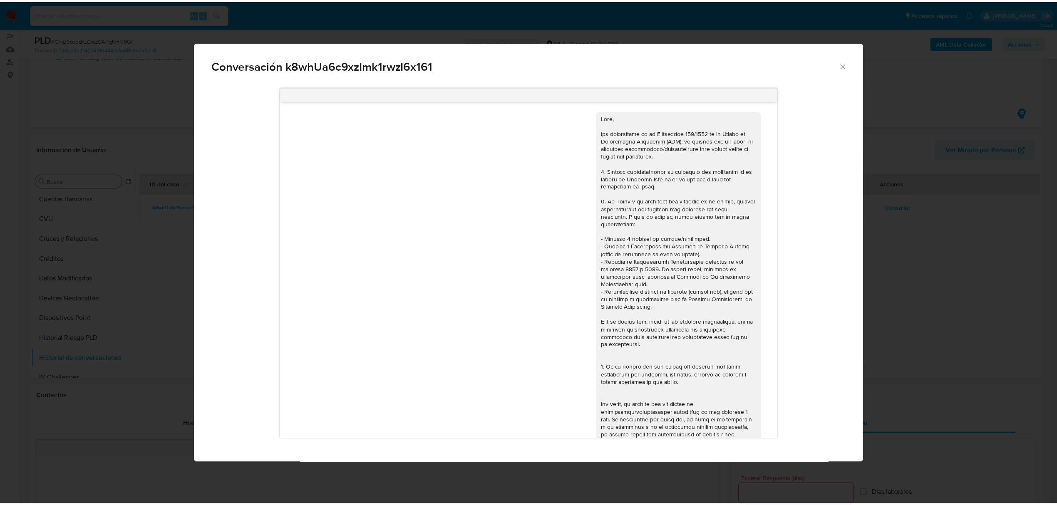
scroll to position [316, 0]
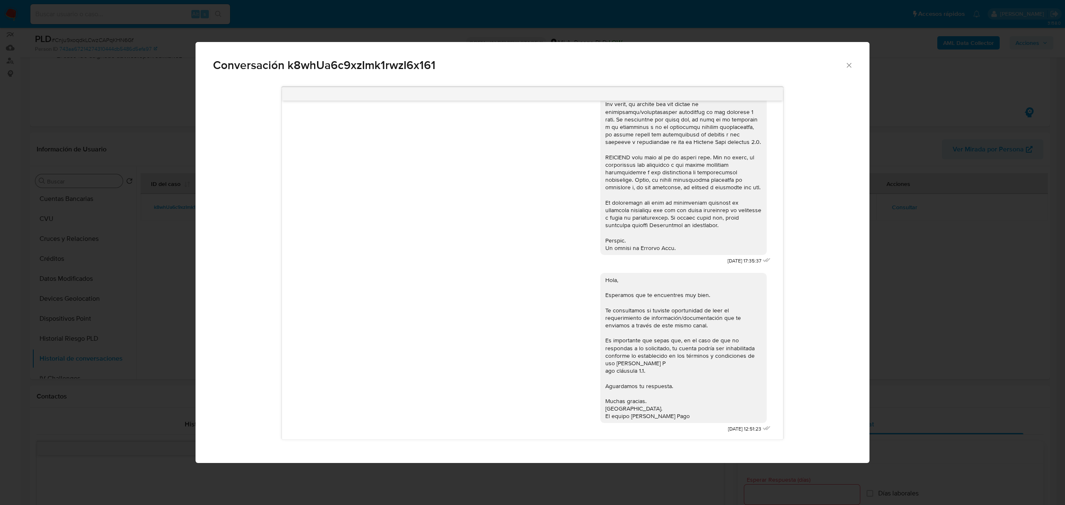
click at [854, 66] on div "Conversación k8whUa6c9xzImk1rwzI6x161" at bounding box center [533, 62] width 674 height 40
click at [850, 66] on icon "Cerrar" at bounding box center [849, 65] width 8 height 8
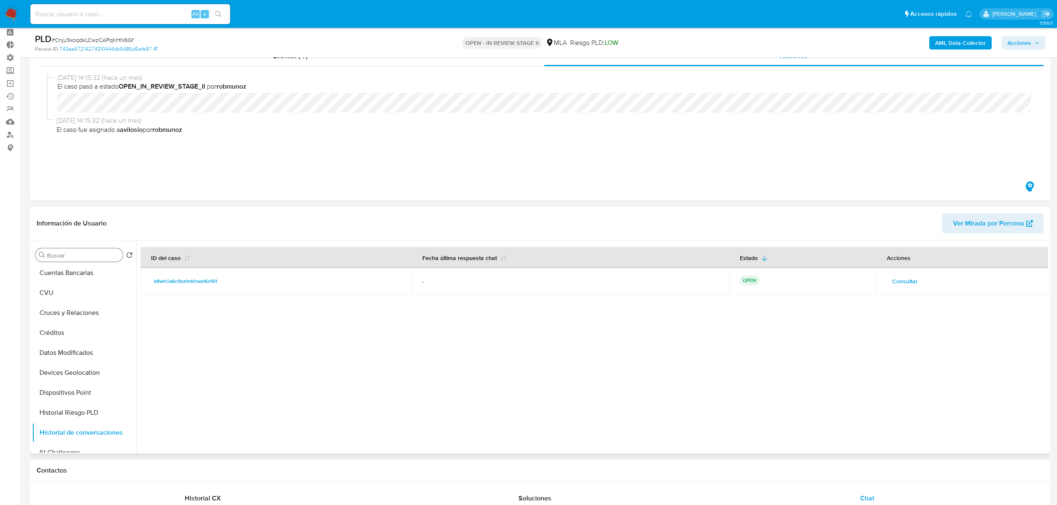
scroll to position [0, 0]
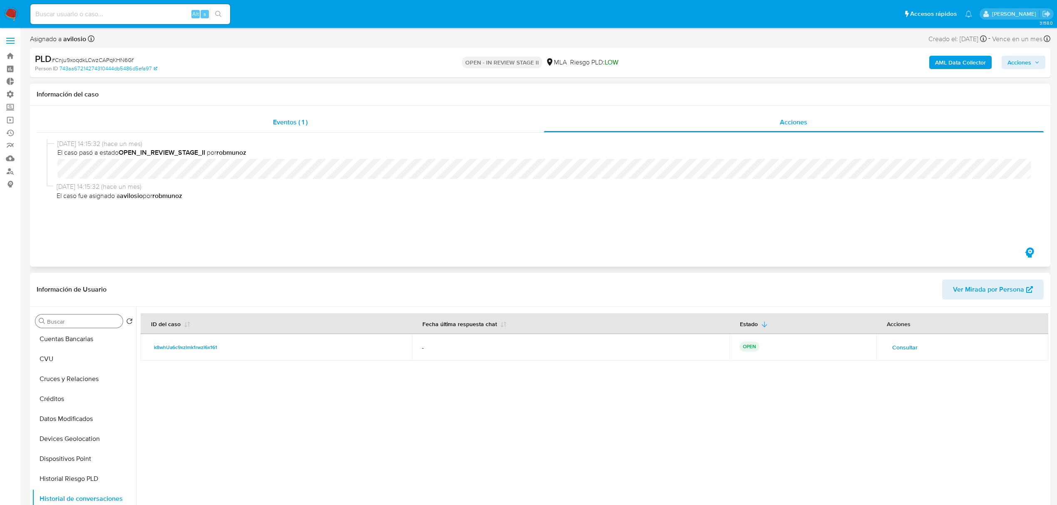
click at [307, 119] on span "Eventos ( 1 )" at bounding box center [290, 122] width 35 height 10
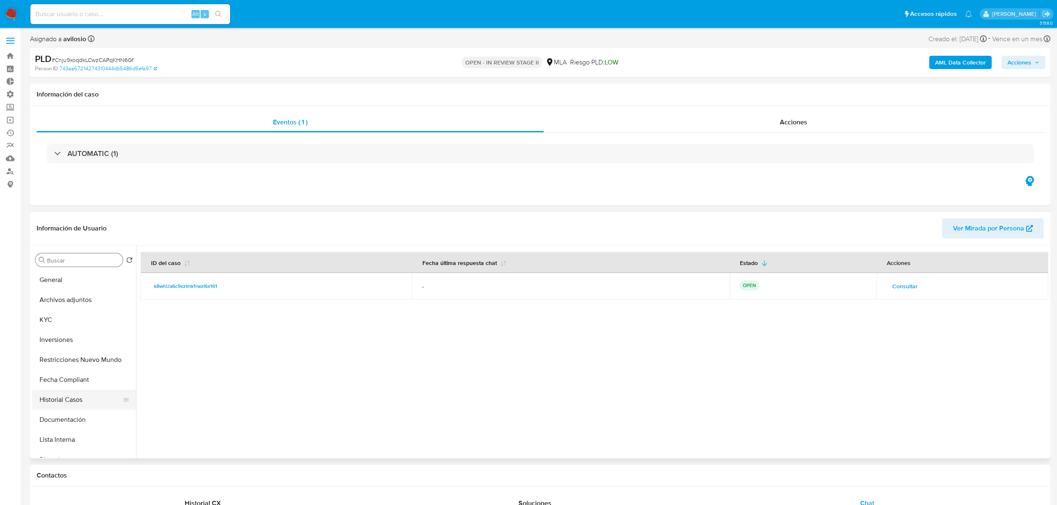
click at [84, 394] on button "Historial Casos" at bounding box center [80, 400] width 97 height 20
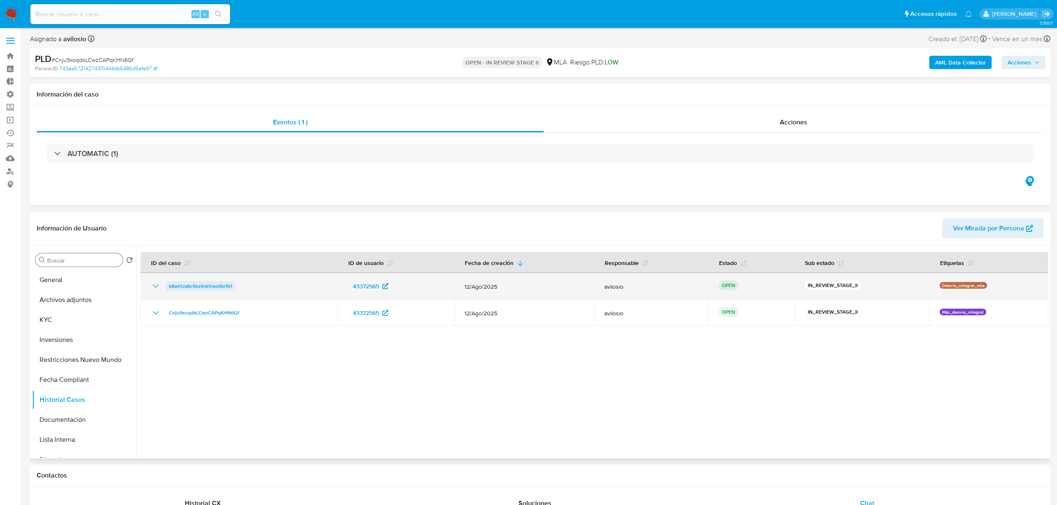
click at [194, 284] on span "k8whUa6c9xzImk1rwzI6x161" at bounding box center [200, 286] width 63 height 10
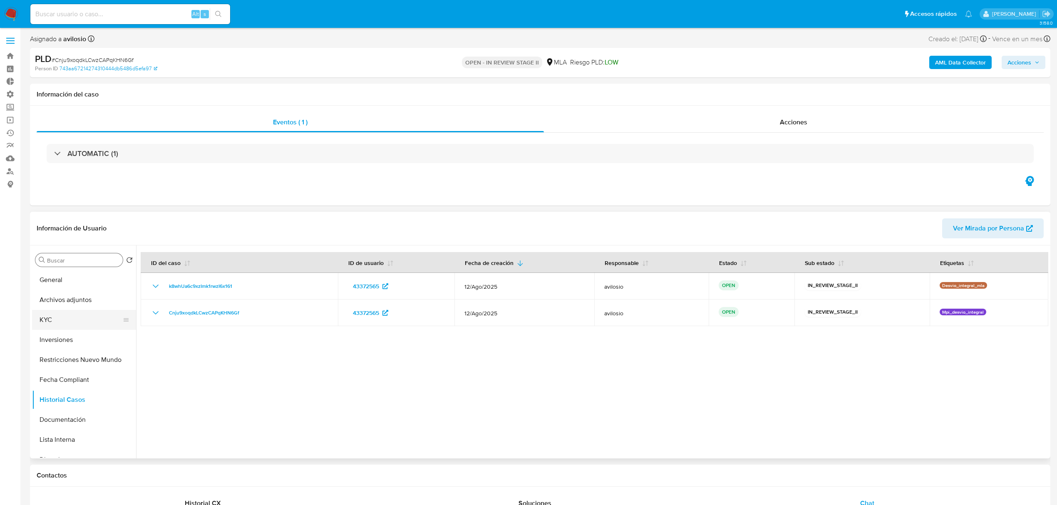
click at [50, 316] on button "KYC" at bounding box center [80, 320] width 97 height 20
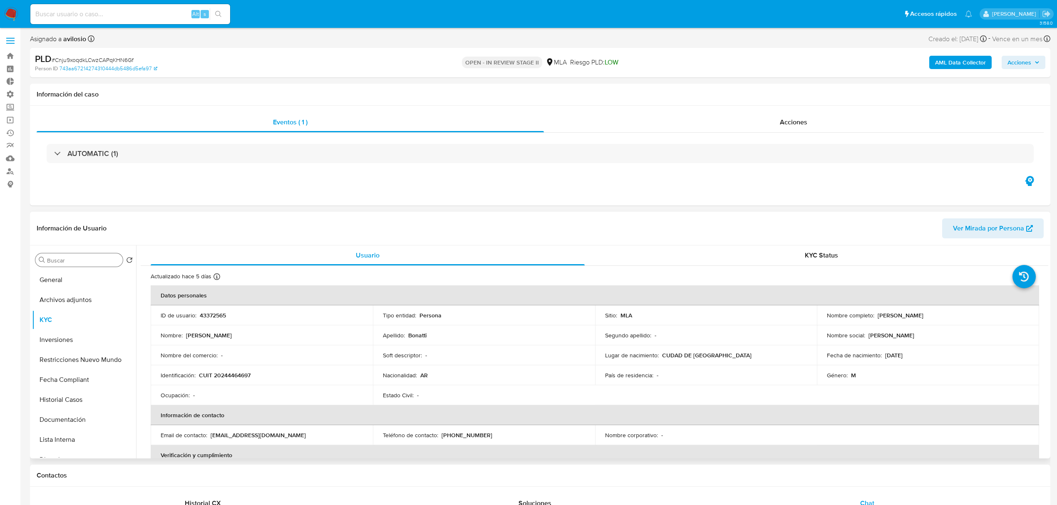
drag, startPoint x: 921, startPoint y: 312, endPoint x: 871, endPoint y: 317, distance: 49.7
click at [871, 317] on div "Nombre completo : Daniel Omar Bonatti" at bounding box center [928, 315] width 202 height 7
click at [939, 312] on div "Nombre completo : Daniel Omar Bonatti" at bounding box center [928, 315] width 202 height 7
drag, startPoint x: 937, startPoint y: 314, endPoint x: 876, endPoint y: 315, distance: 60.7
click at [876, 315] on div "Nombre completo : Daniel Omar Bonatti" at bounding box center [928, 315] width 202 height 7
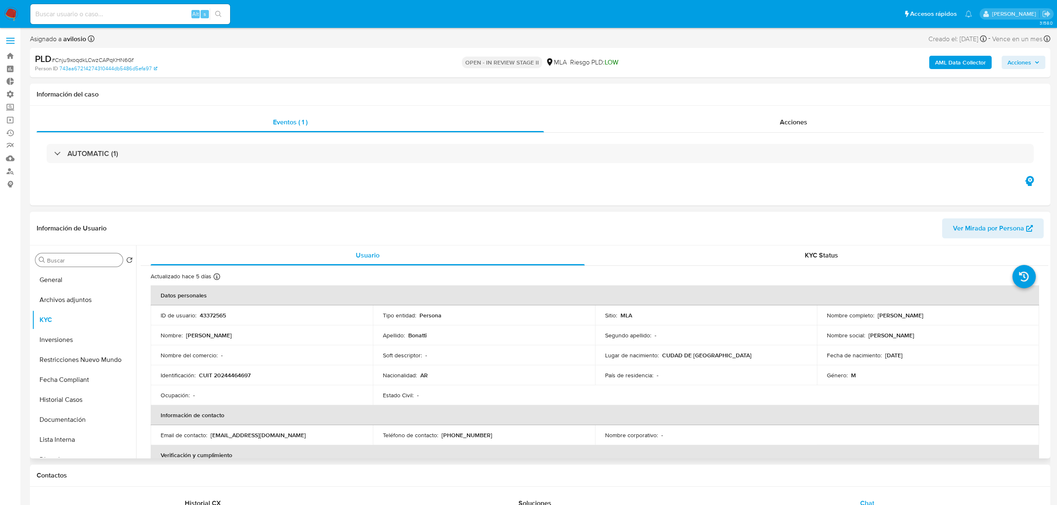
copy p "[PERSON_NAME]"
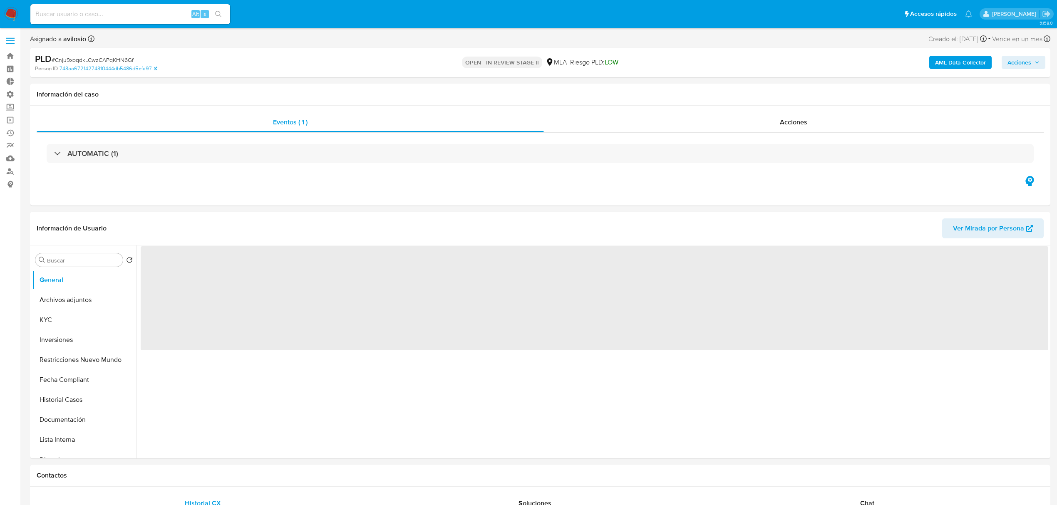
select select "10"
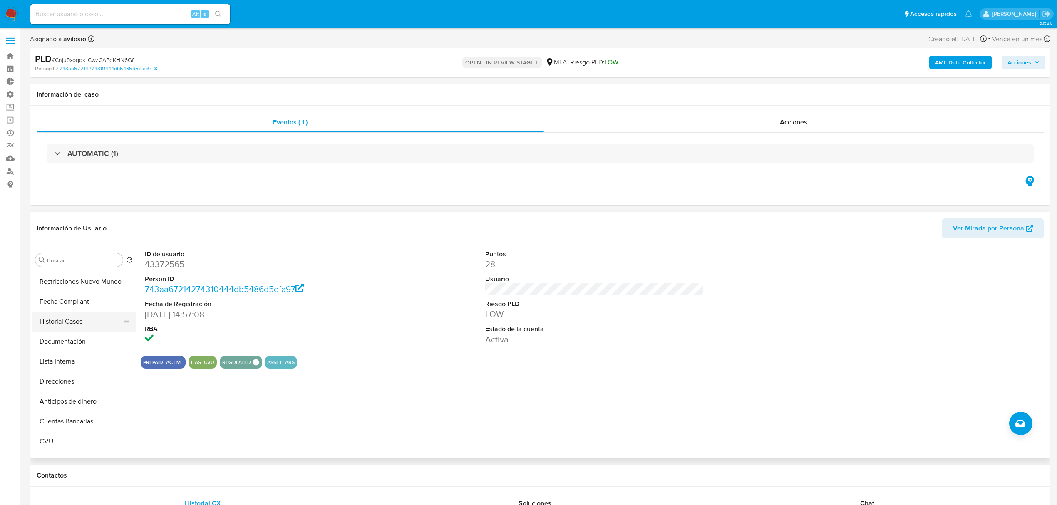
scroll to position [59, 0]
click at [87, 344] on button "Historial Casos" at bounding box center [80, 341] width 97 height 20
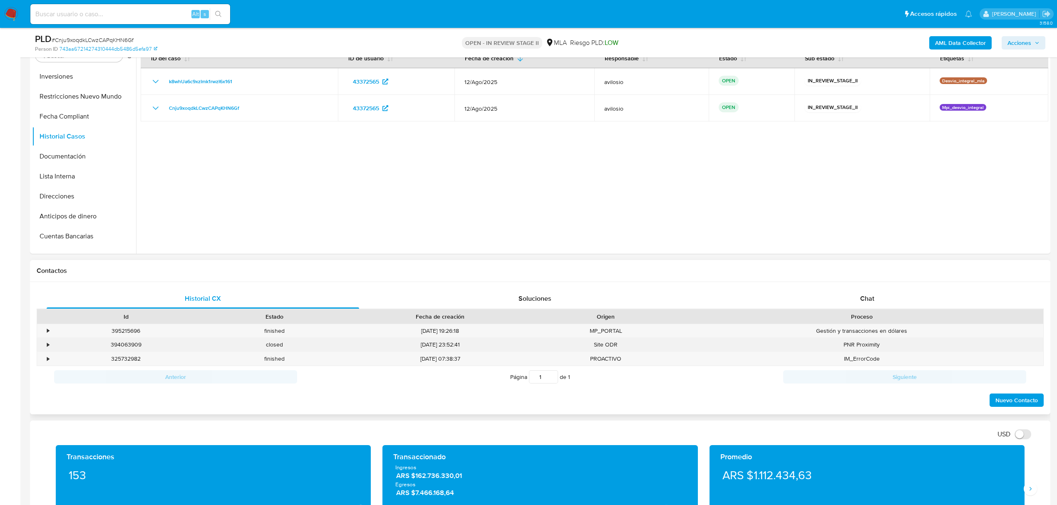
scroll to position [277, 0]
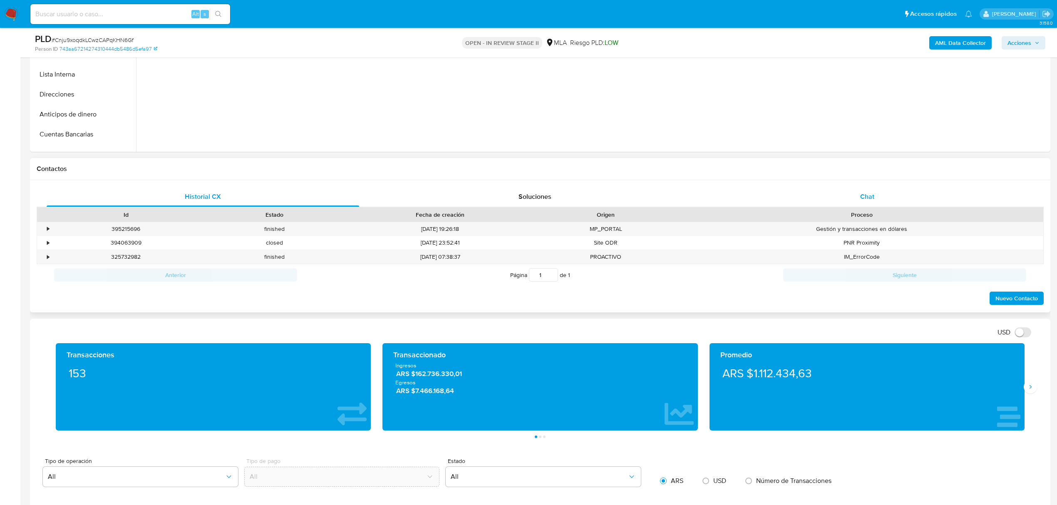
click at [886, 190] on div "Chat" at bounding box center [867, 197] width 312 height 20
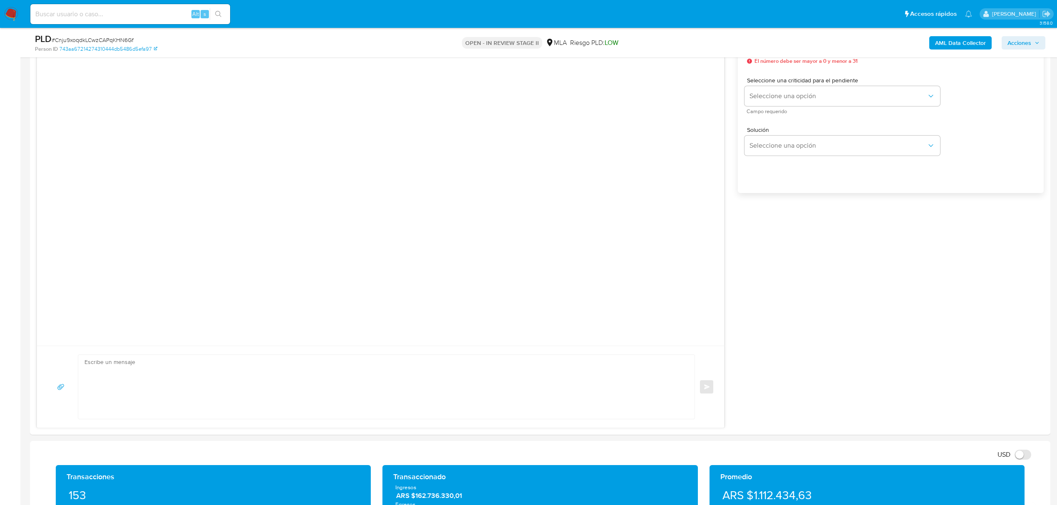
scroll to position [333, 0]
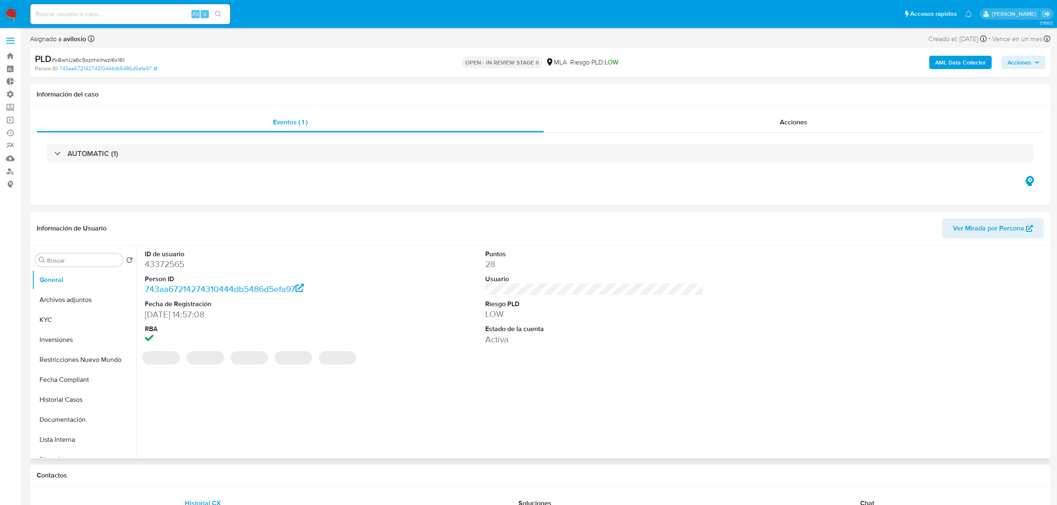
select select "10"
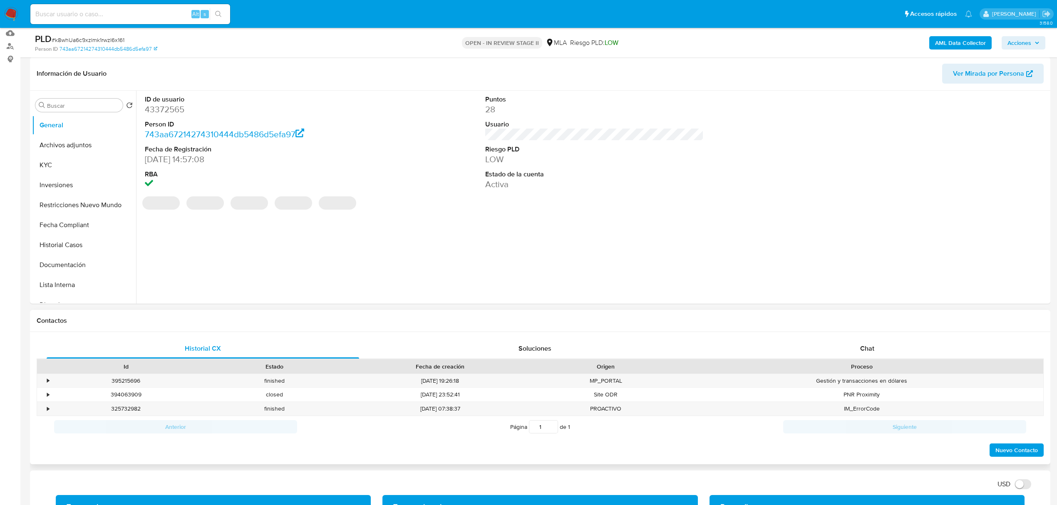
scroll to position [277, 0]
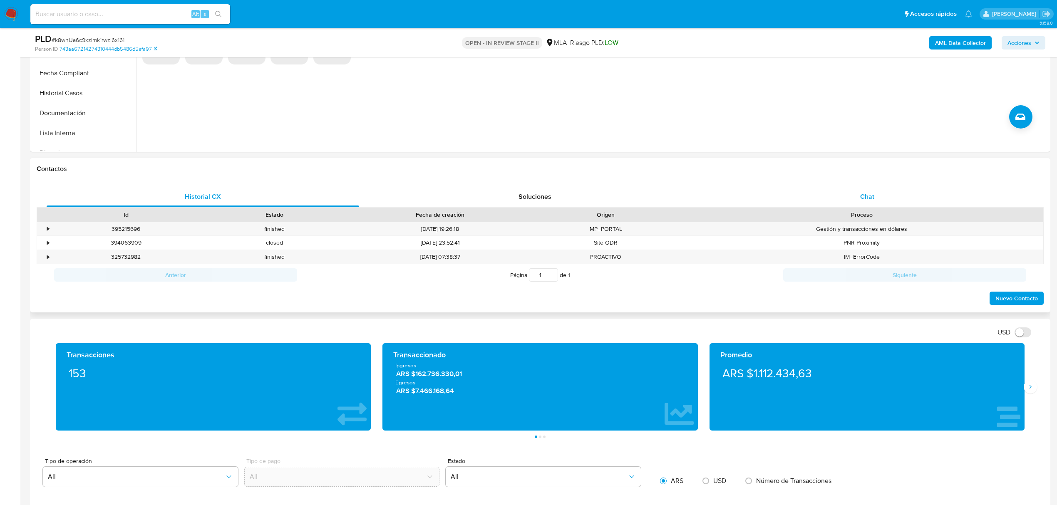
click at [856, 192] on div "Chat" at bounding box center [867, 197] width 312 height 20
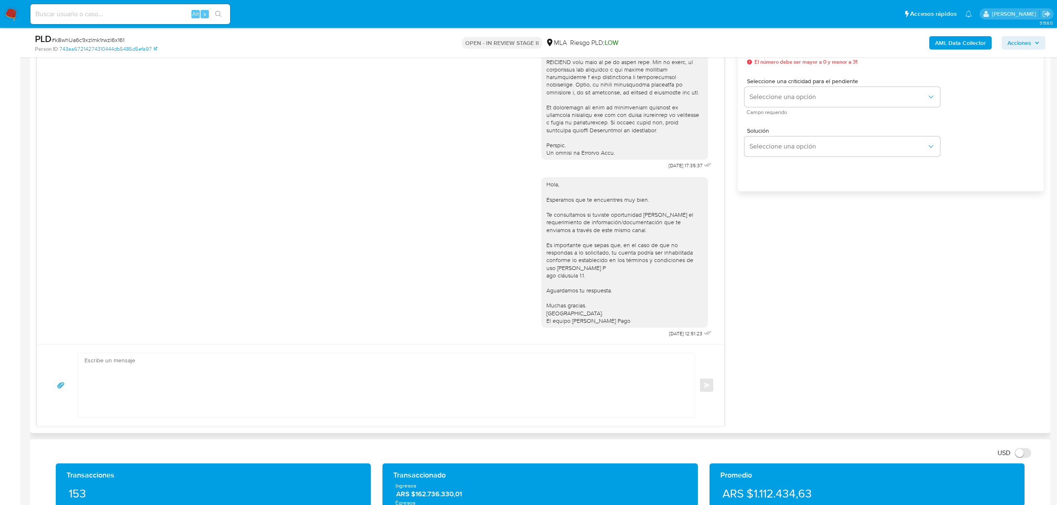
scroll to position [443, 0]
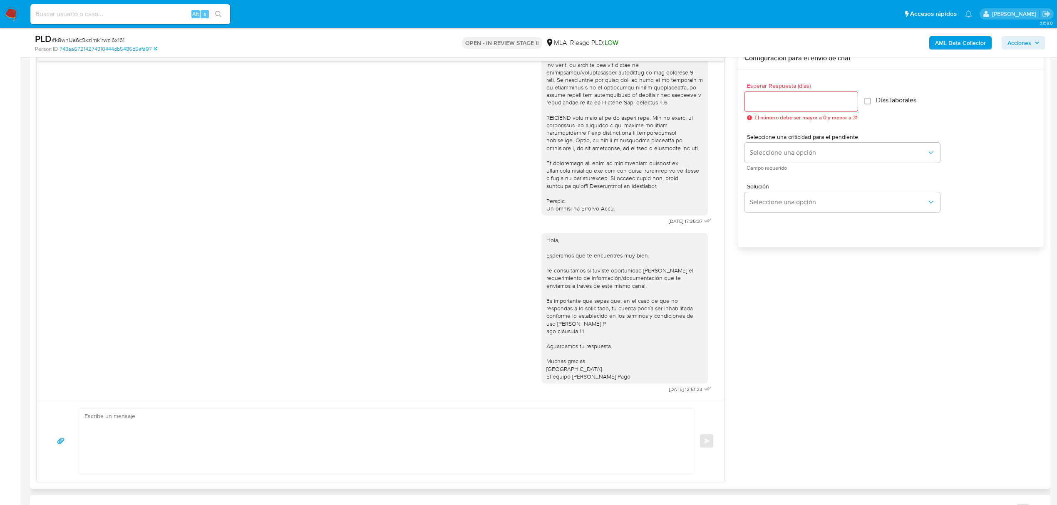
click at [593, 426] on textarea at bounding box center [383, 441] width 599 height 64
type textarea "H"
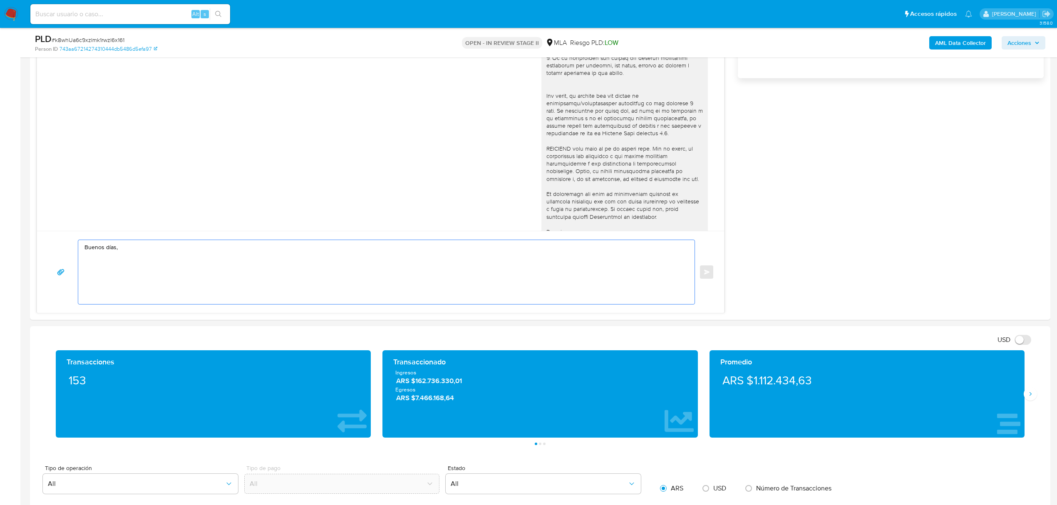
scroll to position [610, 0]
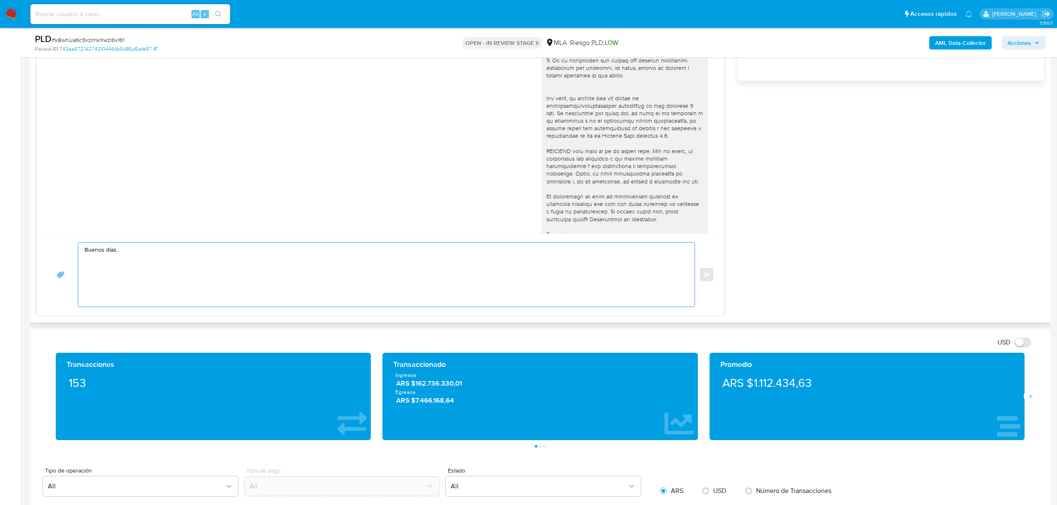
click at [247, 255] on textarea "Buenos días," at bounding box center [383, 275] width 599 height 64
paste textarea "30716181002"
click at [538, 262] on textarea "Buenos días Daniel, Solicitamos por favor remitir documentación respaldatoria r…" at bounding box center [383, 275] width 599 height 64
click at [535, 267] on textarea "Buenos días Daniel, Solicitamos por favor remitir documentación respaldatoria r…" at bounding box center [383, 275] width 599 height 64
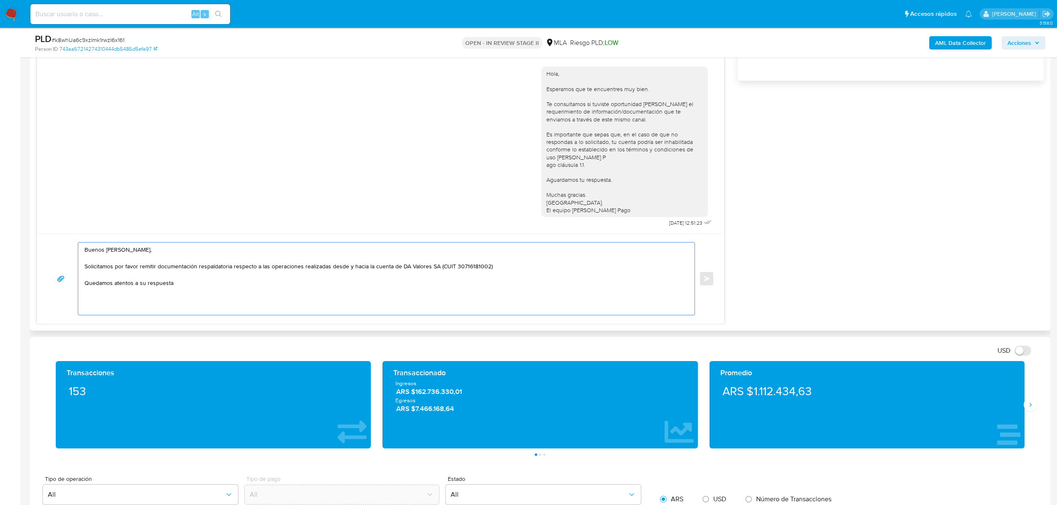
scroll to position [315, 0]
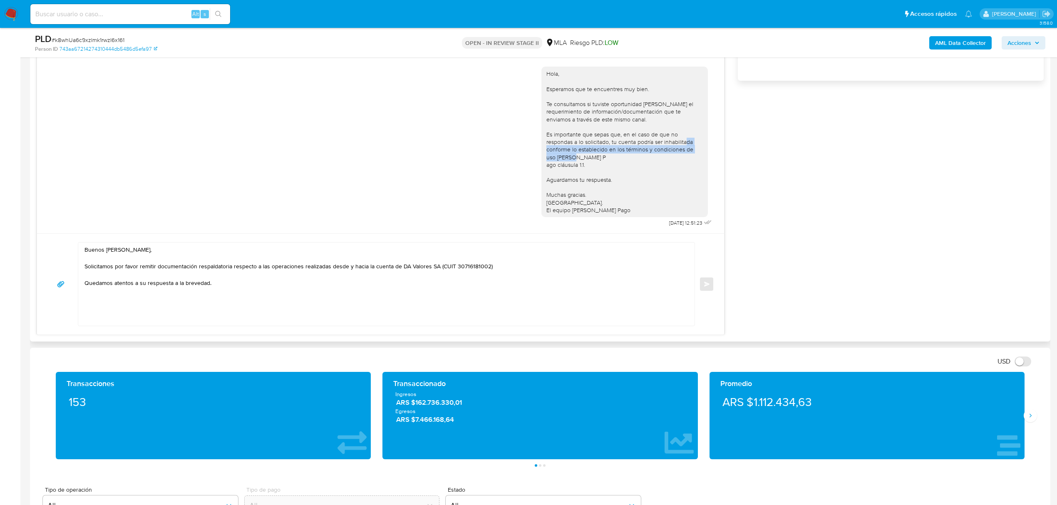
drag, startPoint x: 567, startPoint y: 151, endPoint x: 547, endPoint y: 141, distance: 23.1
click at [547, 141] on div "Hola, Esperamos que te encuentres muy bien. Te consultamos si tuviste oportunid…" at bounding box center [624, 142] width 156 height 144
drag, startPoint x: 588, startPoint y: 156, endPoint x: 530, endPoint y: 127, distance: 64.7
click at [530, 127] on div "Hola, Esperamos que te encuentres muy bien. Te consultamos si tuviste oportunid…" at bounding box center [380, 145] width 666 height 168
copy div "Es importante que sepas que, en el caso de que no respondas a lo solicitado, tu…"
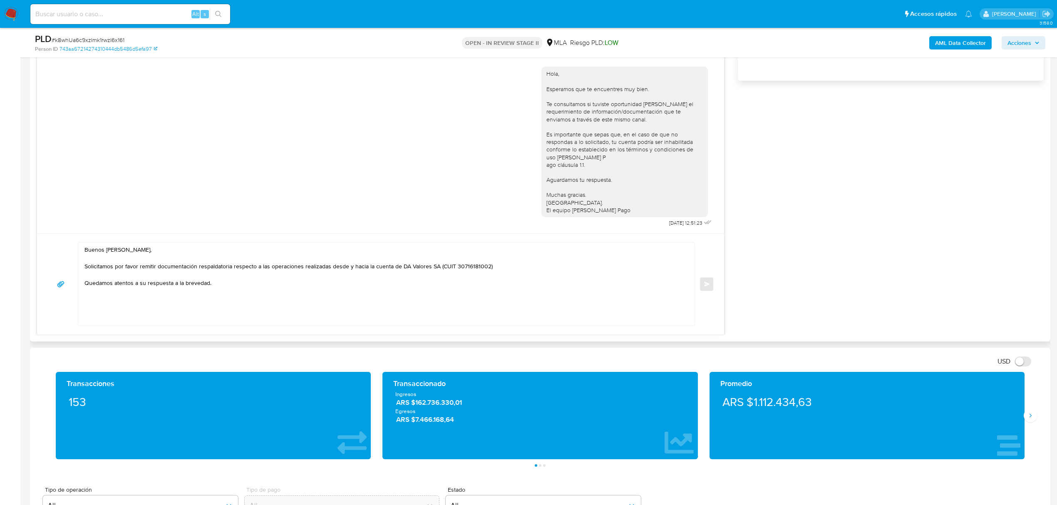
click at [107, 305] on textarea "Buenos días Daniel, Solicitamos por favor remitir documentación respaldatoria r…" at bounding box center [383, 284] width 599 height 83
click at [111, 296] on textarea "Buenos días Daniel, Solicitamos por favor remitir documentación respaldatoria r…" at bounding box center [383, 284] width 599 height 83
click at [105, 300] on textarea "Buenos días Daniel, Solicitamos por favor remitir documentación respaldatoria r…" at bounding box center [383, 284] width 599 height 83
paste textarea "Es importante que sepas que, en el caso de que no respondas a lo solicitado, tu…"
drag, startPoint x: 578, startPoint y: 208, endPoint x: 532, endPoint y: 191, distance: 49.1
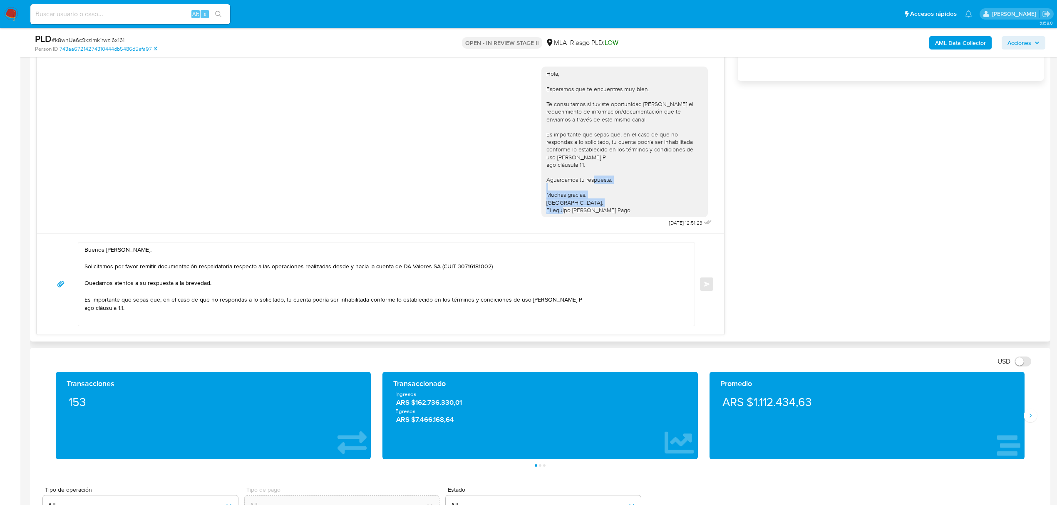
click at [532, 191] on div "Hola, Esperamos que te encuentres muy bien. Te consultamos si tuviste oportunid…" at bounding box center [380, 145] width 666 height 168
copy div "Muchas gracias. Saludos. El equipo de Mercado Pago"
click at [133, 323] on textarea "Buenos días Daniel, Solicitamos por favor remitir documentación respaldatoria r…" at bounding box center [383, 284] width 599 height 83
paste textarea "Muchas gracias. Saludos. El equipo de Mercado Pago"
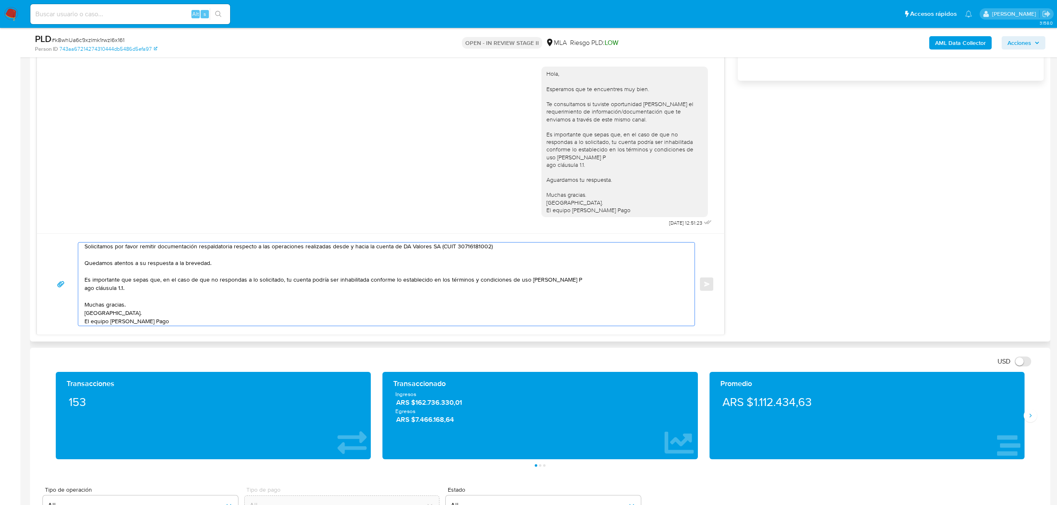
click at [83, 288] on div "Buenos días Daniel, Solicitamos por favor remitir documentación respaldatoria r…" at bounding box center [384, 284] width 612 height 83
click at [84, 289] on textarea "Buenos días Daniel, Solicitamos por favor remitir documentación respaldatoria r…" at bounding box center [383, 284] width 599 height 83
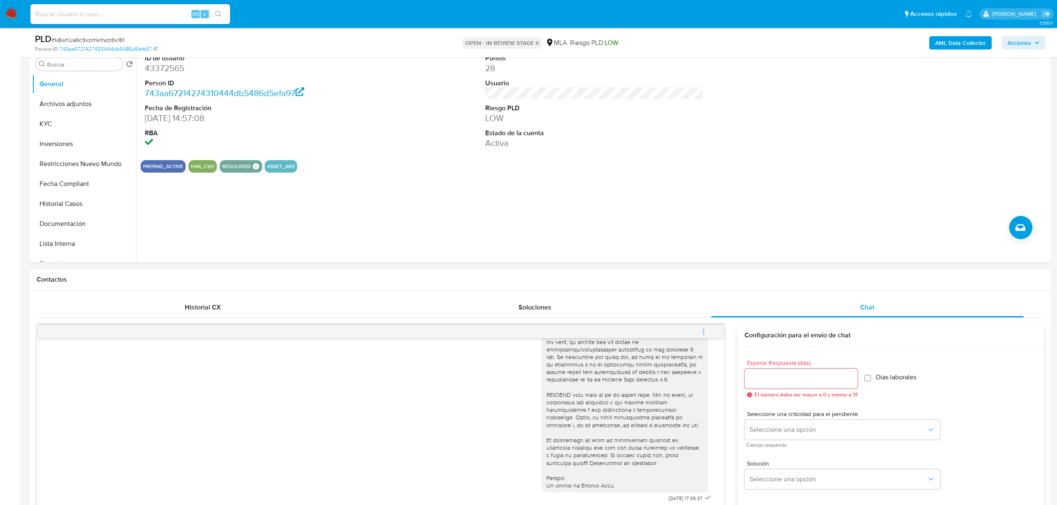
scroll to position [222, 0]
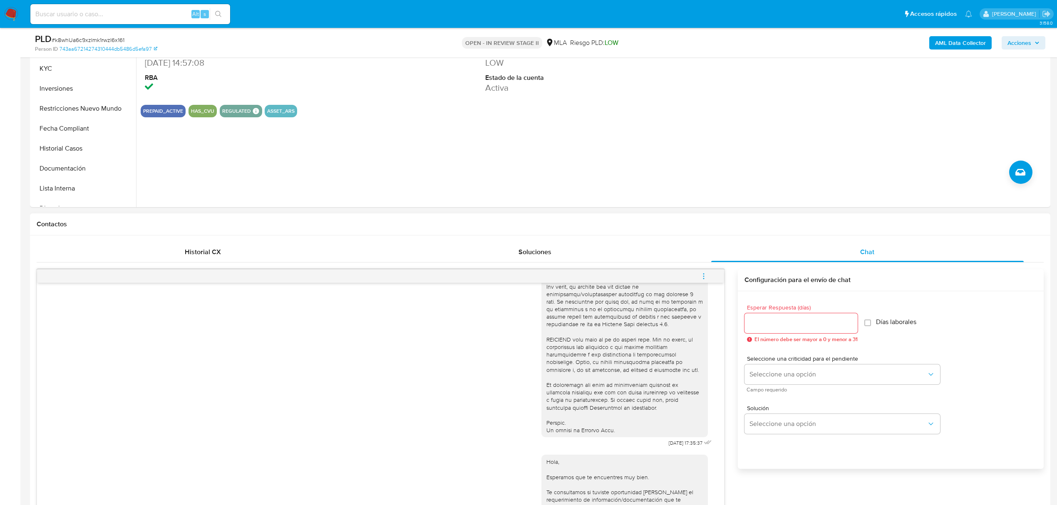
type textarea "Buenos días Daniel, Solicitamos por favor remitir documentación respaldatoria r…"
type input "1"
click at [848, 318] on input "1" at bounding box center [800, 323] width 113 height 11
click at [867, 324] on input "Días laborales" at bounding box center [863, 322] width 7 height 7
checkbox input "true"
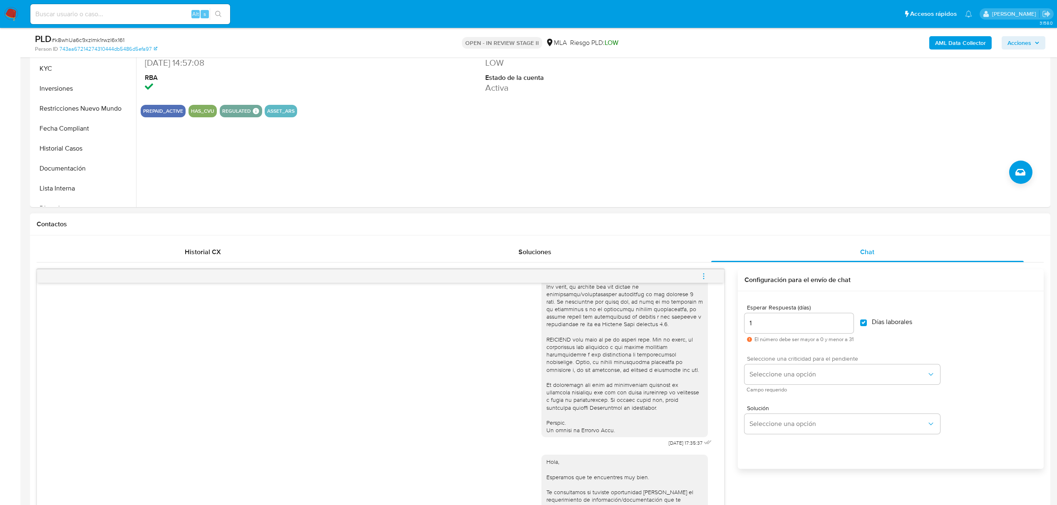
click at [902, 385] on div "Seleccione una criticidad para el pendiente Seleccione una opción Campo requeri…" at bounding box center [842, 374] width 196 height 36
click at [902, 378] on span "Seleccione una opción" at bounding box center [837, 374] width 177 height 8
click at [894, 395] on div "HIGH" at bounding box center [840, 392] width 182 height 17
click at [892, 427] on span "Seleccione una opción" at bounding box center [837, 424] width 177 height 8
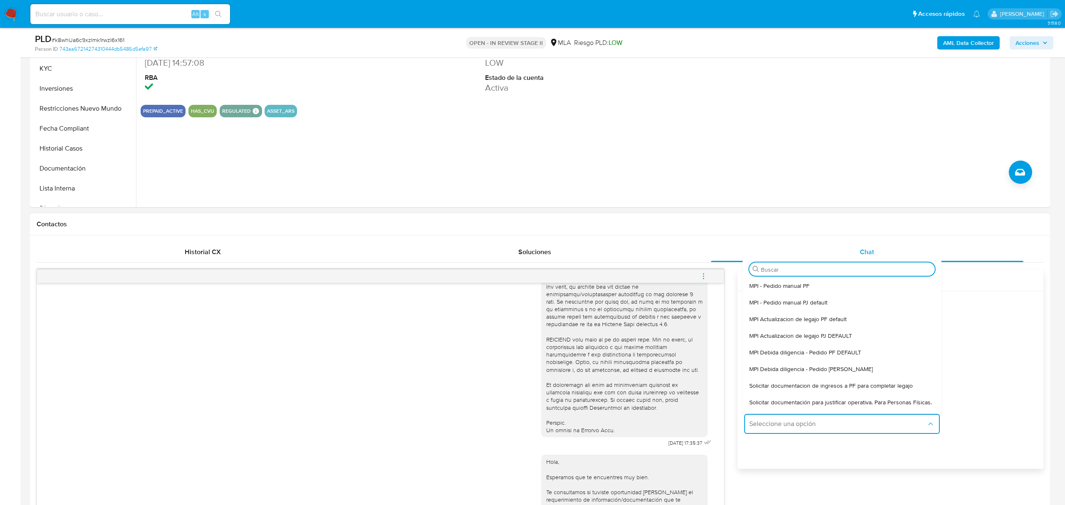
click at [998, 347] on div "Esperar Respuesta (días) 1 El número debe ser mayor a 0 y menor a 31 Días labor…" at bounding box center [890, 323] width 292 height 51
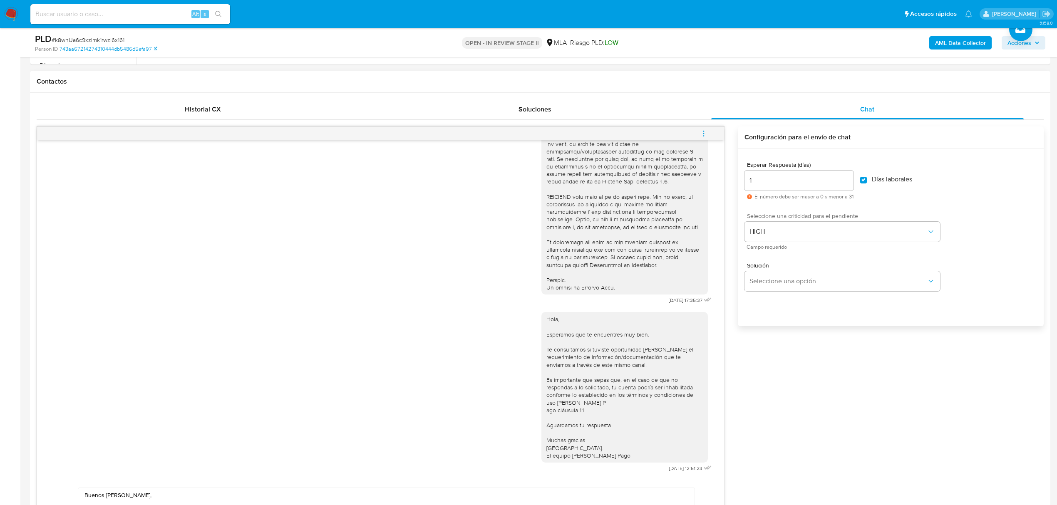
scroll to position [388, 0]
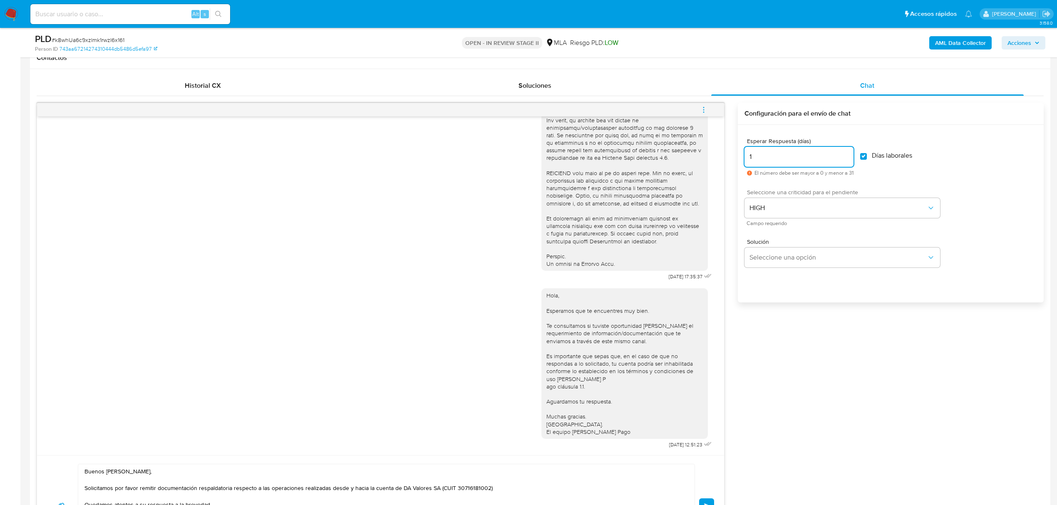
drag, startPoint x: 792, startPoint y: 156, endPoint x: 706, endPoint y: 164, distance: 86.5
click at [706, 164] on div "18/08/2025 17:35:37 Hola, Esperamos que te encuentres muy bien. Te consultamos …" at bounding box center [540, 330] width 1007 height 454
click at [976, 176] on div "Esperar Respuesta (días) 1 El número debe ser mayor a 0 y menor a 31 Días labor…" at bounding box center [890, 156] width 292 height 51
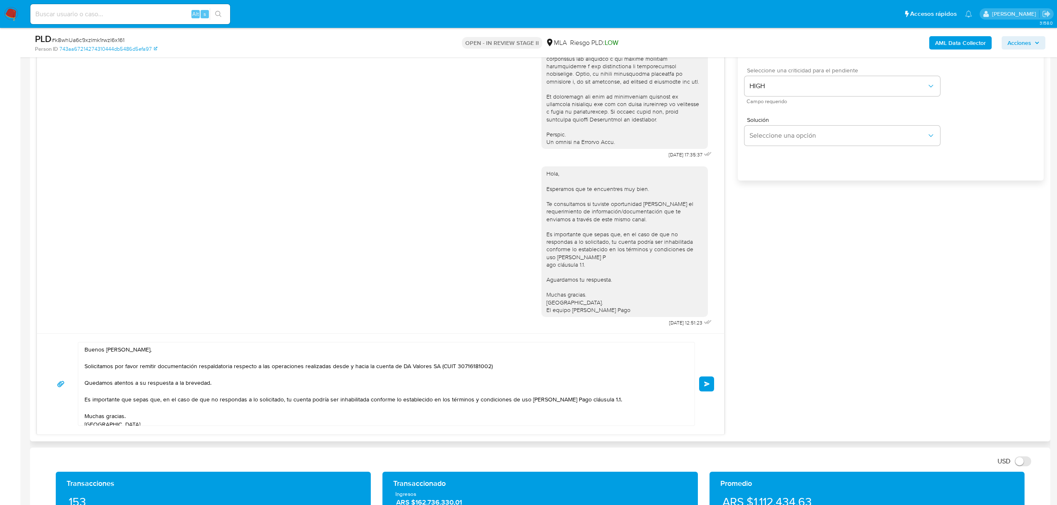
scroll to position [666, 0]
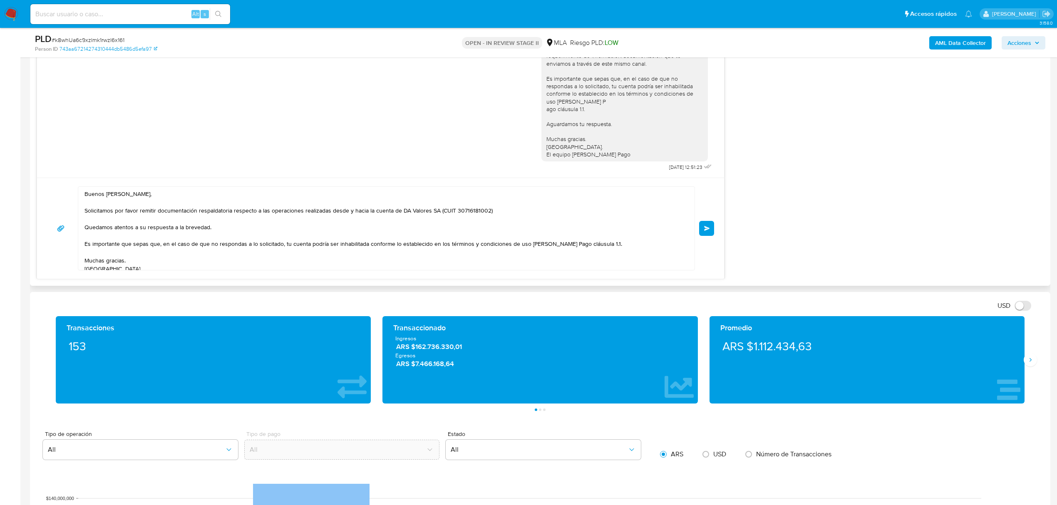
click at [707, 228] on span "Enviar" at bounding box center [707, 228] width 6 height 5
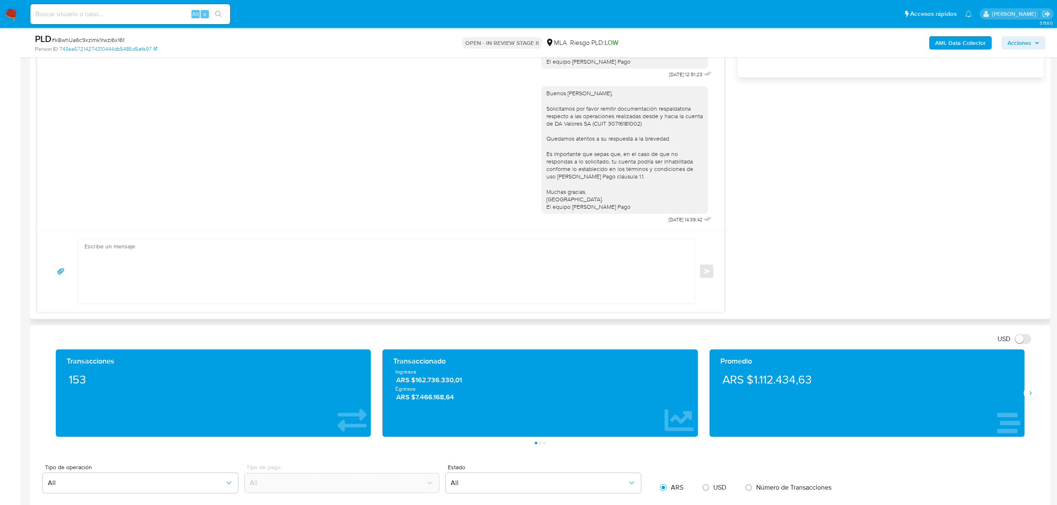
scroll to position [555, 0]
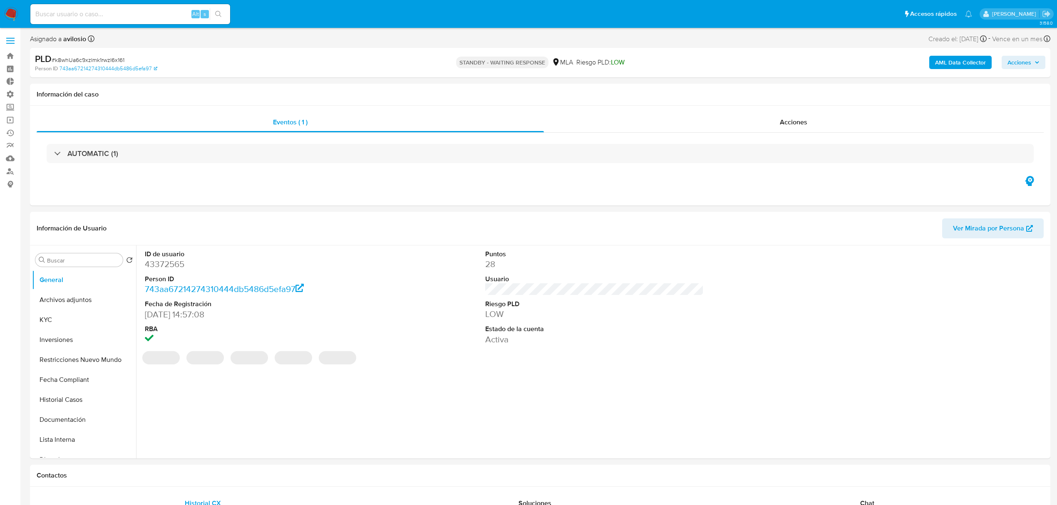
select select "10"
click at [47, 319] on button "KYC" at bounding box center [80, 320] width 97 height 20
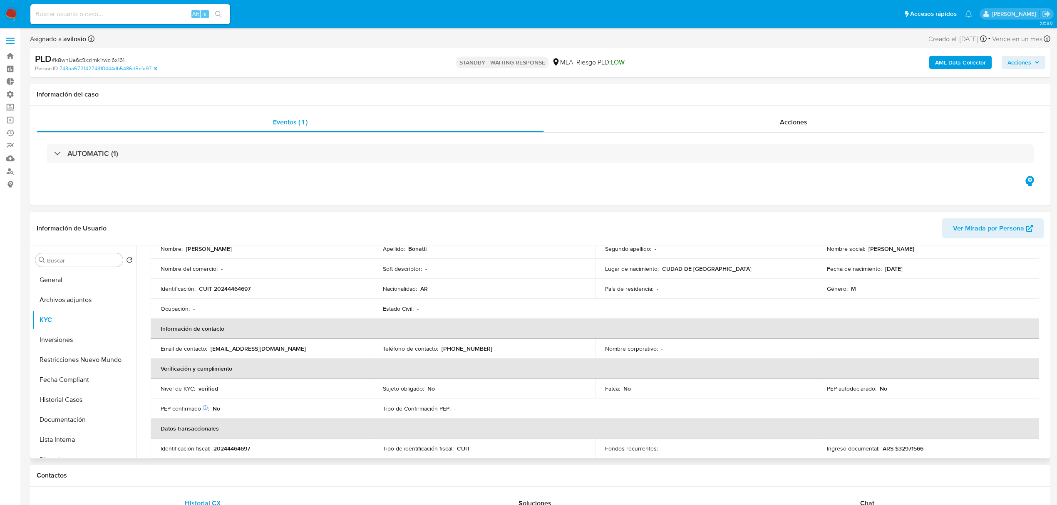
scroll to position [111, 0]
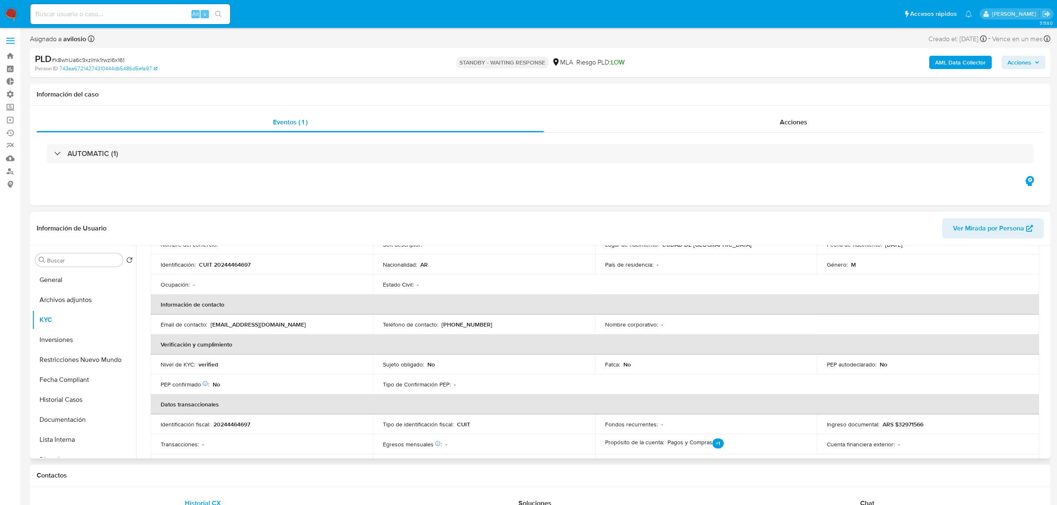
click at [245, 324] on p "[EMAIL_ADDRESS][DOMAIN_NAME]" at bounding box center [257, 324] width 95 height 7
copy div "Email de contacto : [EMAIL_ADDRESS][DOMAIN_NAME]"
